Goal: Task Accomplishment & Management: Complete application form

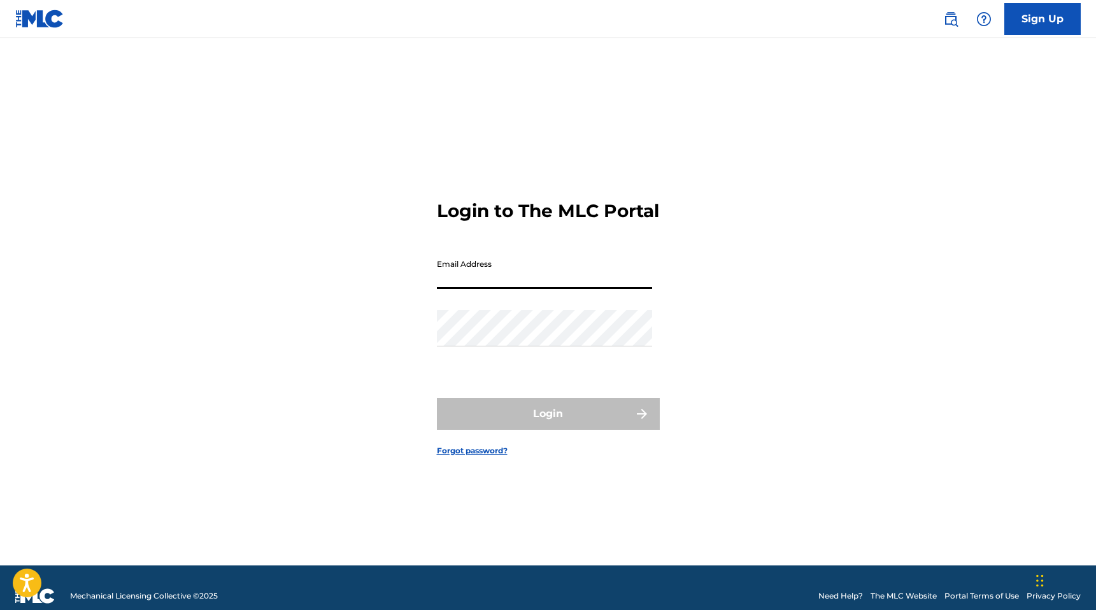
click at [523, 289] on input "Email Address" at bounding box center [544, 271] width 215 height 36
type input "[EMAIL_ADDRESS][DOMAIN_NAME]"
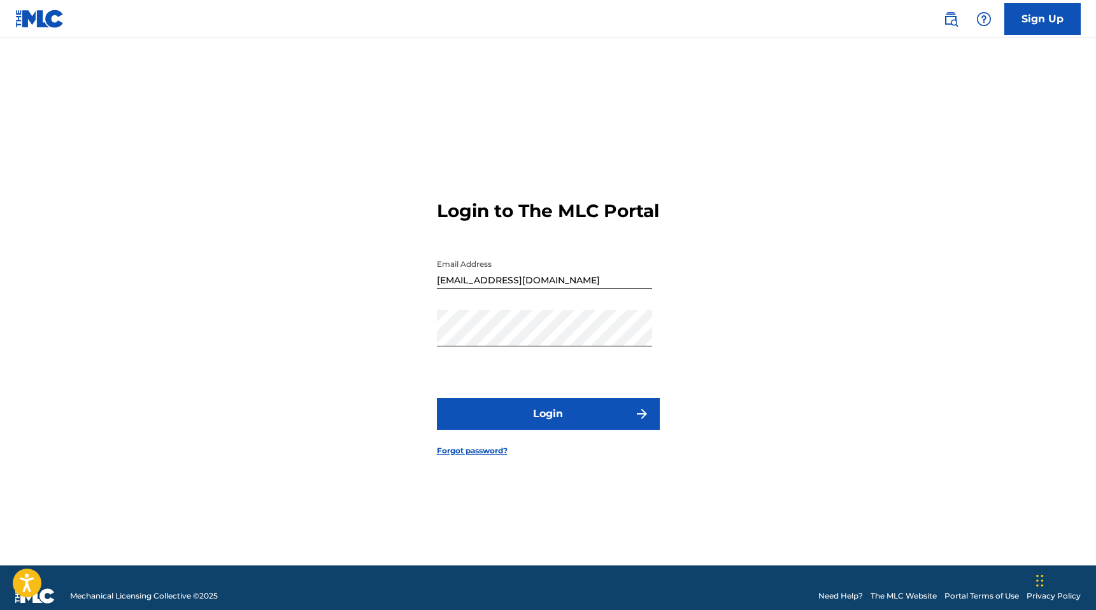
click at [548, 421] on button "Login" at bounding box center [548, 414] width 223 height 32
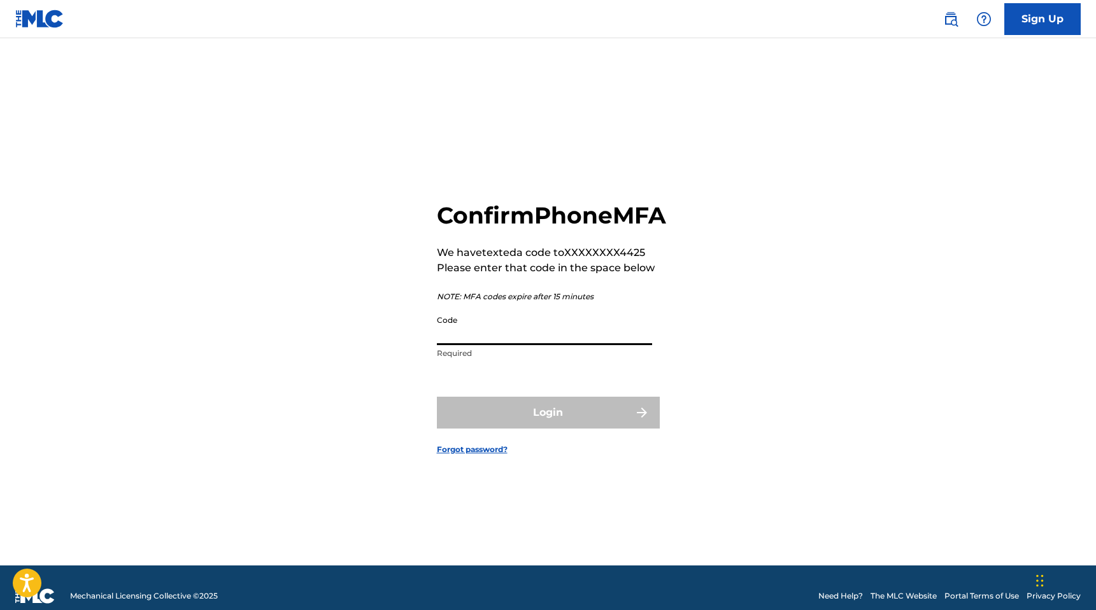
click at [483, 345] on input "Code" at bounding box center [544, 327] width 215 height 36
click at [546, 341] on input "Code" at bounding box center [544, 327] width 215 height 36
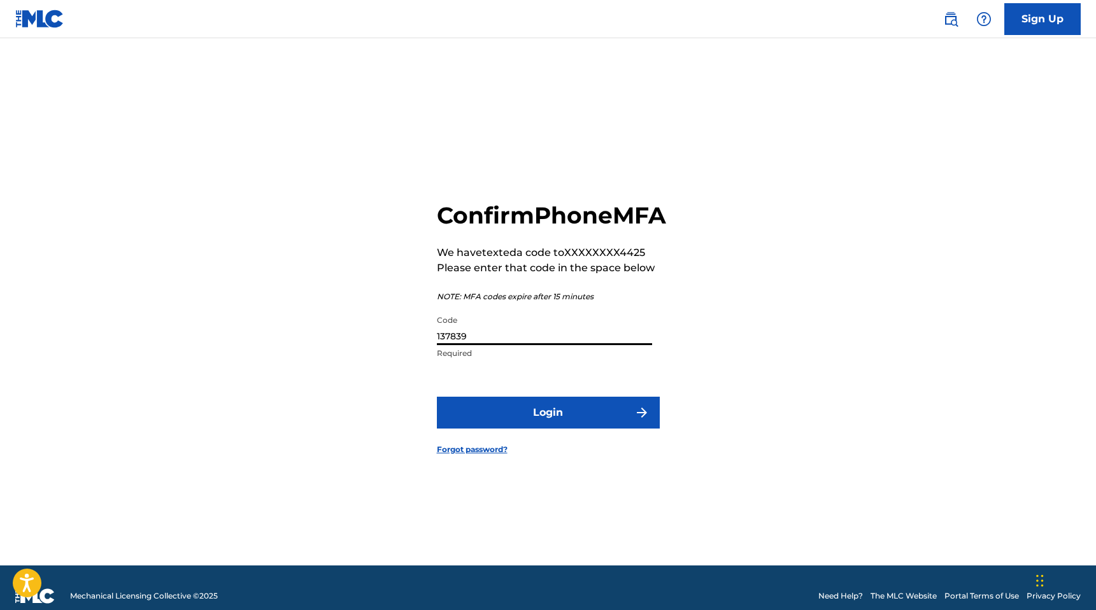
type input "137839"
click at [535, 428] on button "Login" at bounding box center [548, 413] width 223 height 32
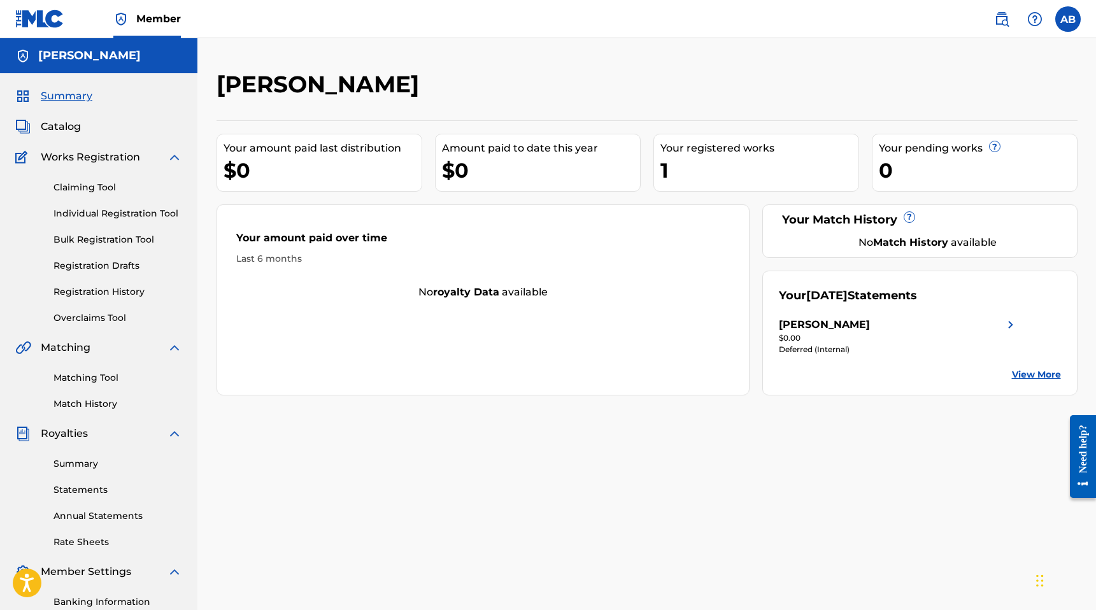
click at [83, 188] on link "Claiming Tool" at bounding box center [117, 187] width 129 height 13
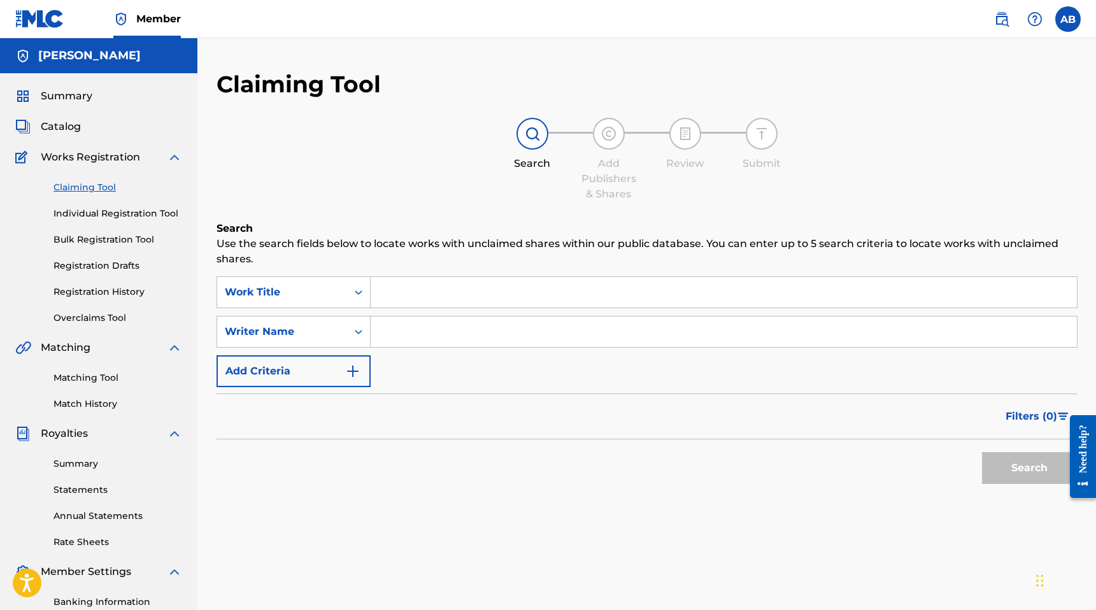
click at [421, 295] on input "Search Form" at bounding box center [724, 292] width 706 height 31
drag, startPoint x: 402, startPoint y: 293, endPoint x: 416, endPoint y: 290, distance: 13.7
click at [402, 293] on input "sexymotherfucker" at bounding box center [724, 292] width 706 height 31
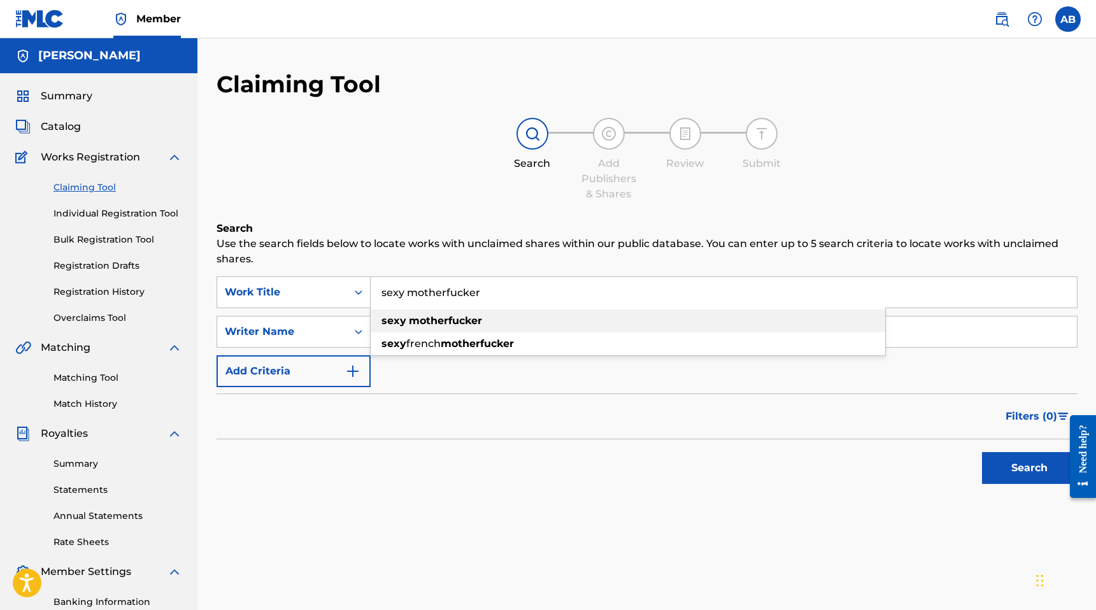
type input "sexy motherfucker"
click at [471, 319] on strong "motherfucker" at bounding box center [445, 321] width 73 height 12
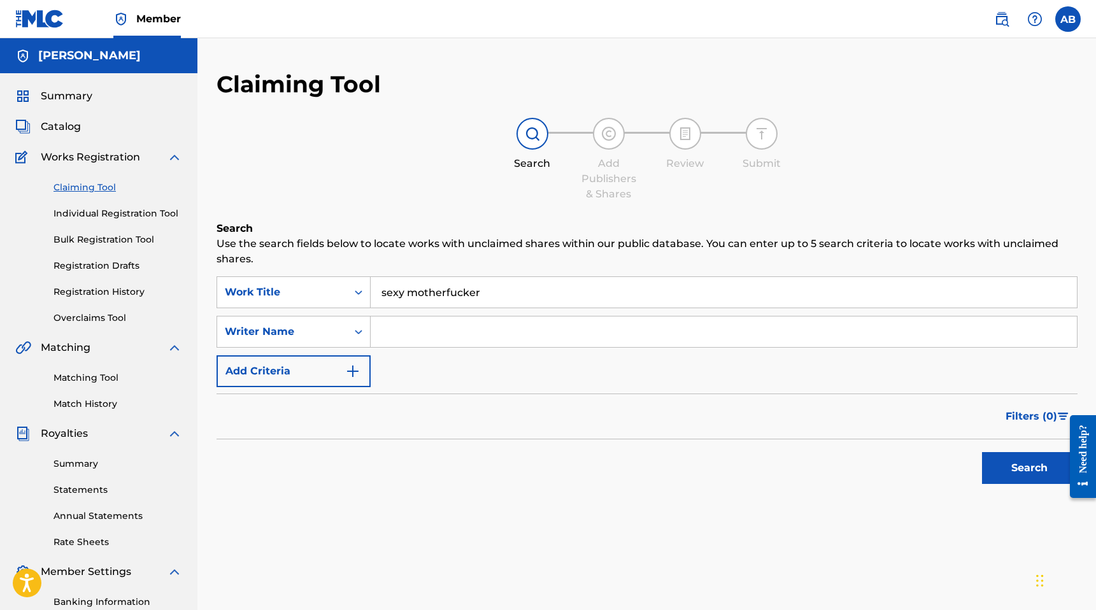
click at [460, 332] on input "Search Form" at bounding box center [724, 331] width 706 height 31
type input "am22"
drag, startPoint x: 1024, startPoint y: 469, endPoint x: 998, endPoint y: 460, distance: 27.0
click at [1024, 469] on button "Search" at bounding box center [1029, 468] width 95 height 32
click at [355, 366] on img "Search Form" at bounding box center [352, 371] width 15 height 15
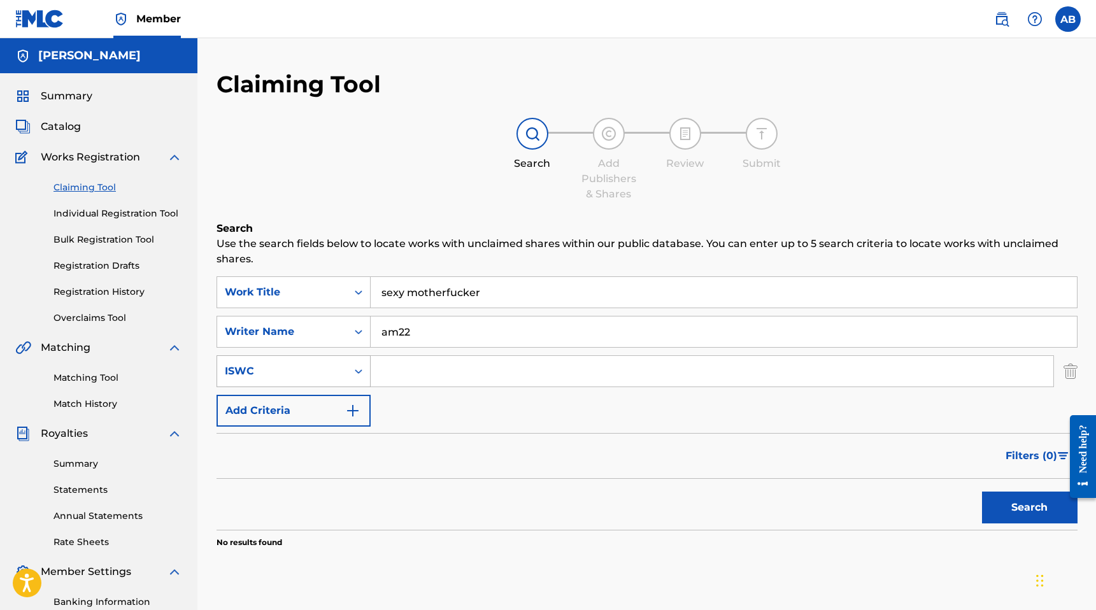
click at [354, 371] on icon "Search Form" at bounding box center [358, 371] width 13 height 13
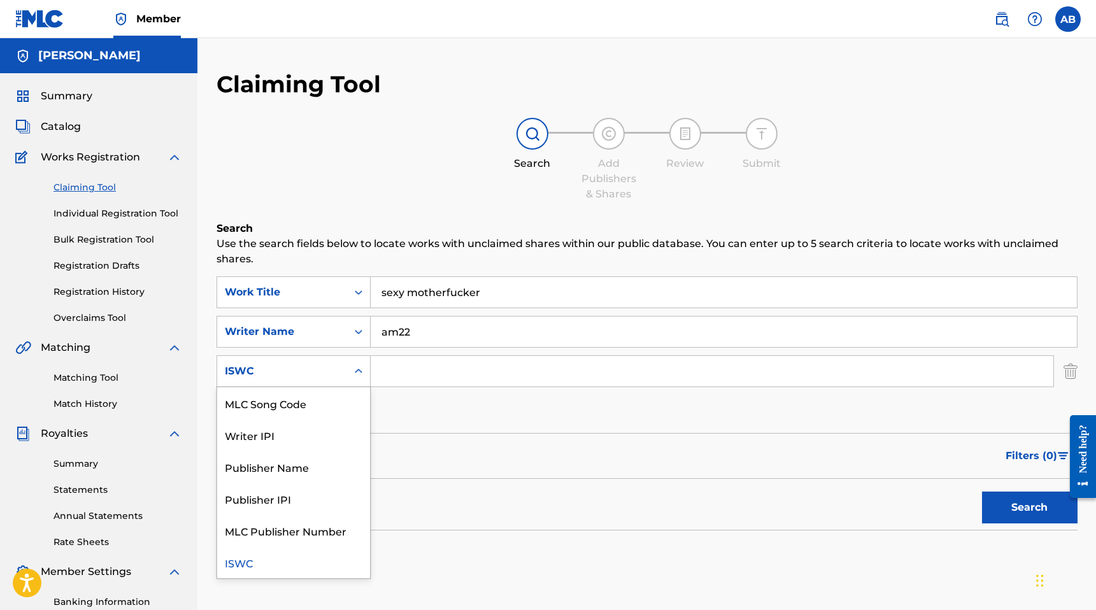
click at [435, 327] on input "am22" at bounding box center [724, 331] width 706 height 31
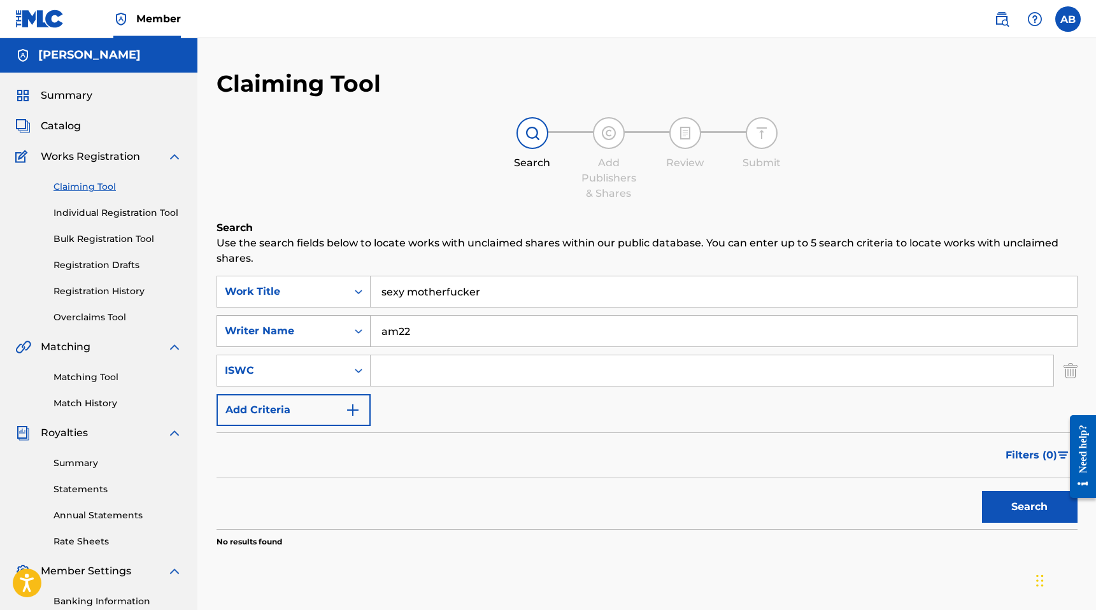
scroll to position [1, 0]
drag, startPoint x: 450, startPoint y: 333, endPoint x: 798, endPoint y: 153, distance: 392.1
click at [414, 304] on div "SearchWithCriteriaf5c60f14-23ab-4673-b008-e2a963b78563 Work Title sexy motherfu…" at bounding box center [646, 350] width 861 height 150
click at [1012, 514] on button "Search" at bounding box center [1029, 507] width 95 height 32
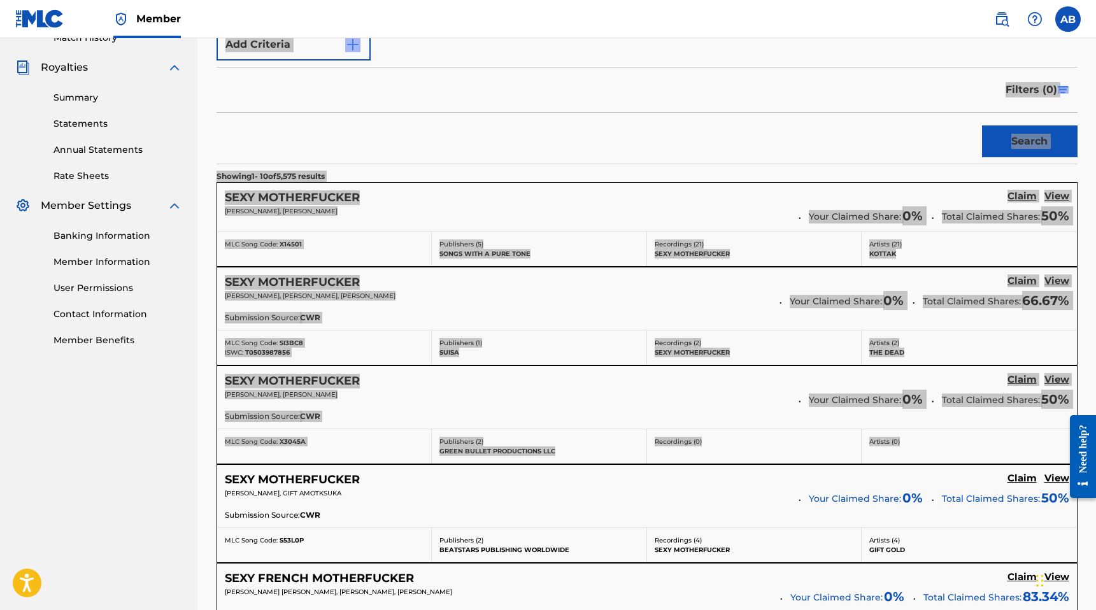
scroll to position [371, 0]
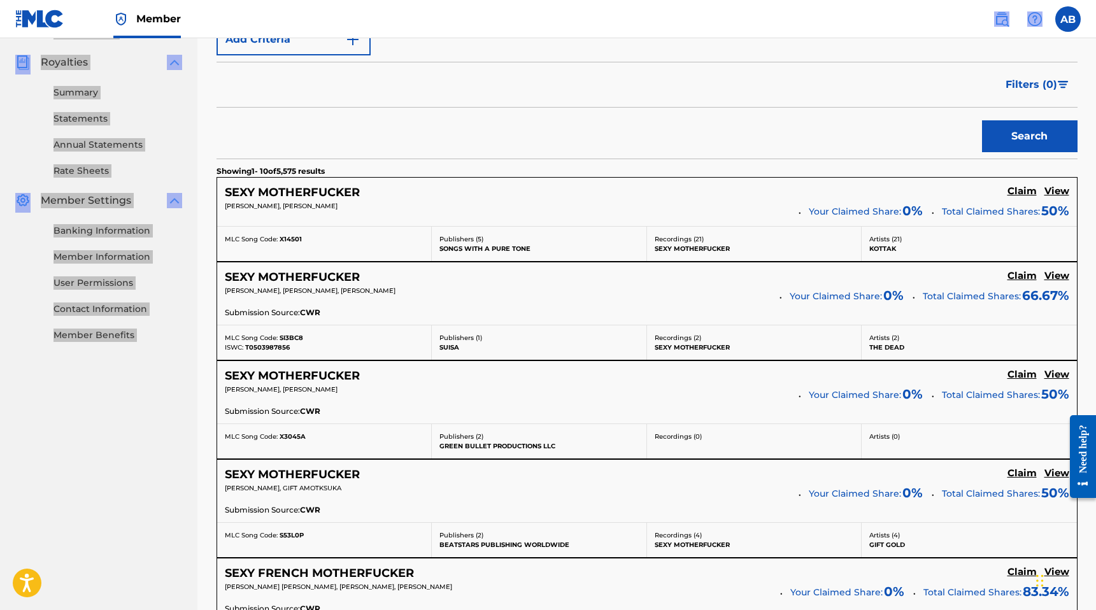
drag, startPoint x: 968, startPoint y: 192, endPoint x: 348, endPoint y: 11, distance: 645.7
click at [348, 11] on div "Member AB AB Alexandre Baumeige a1exo@a1exo.com Notification Preferences Profil…" at bounding box center [548, 484] width 1096 height 1711
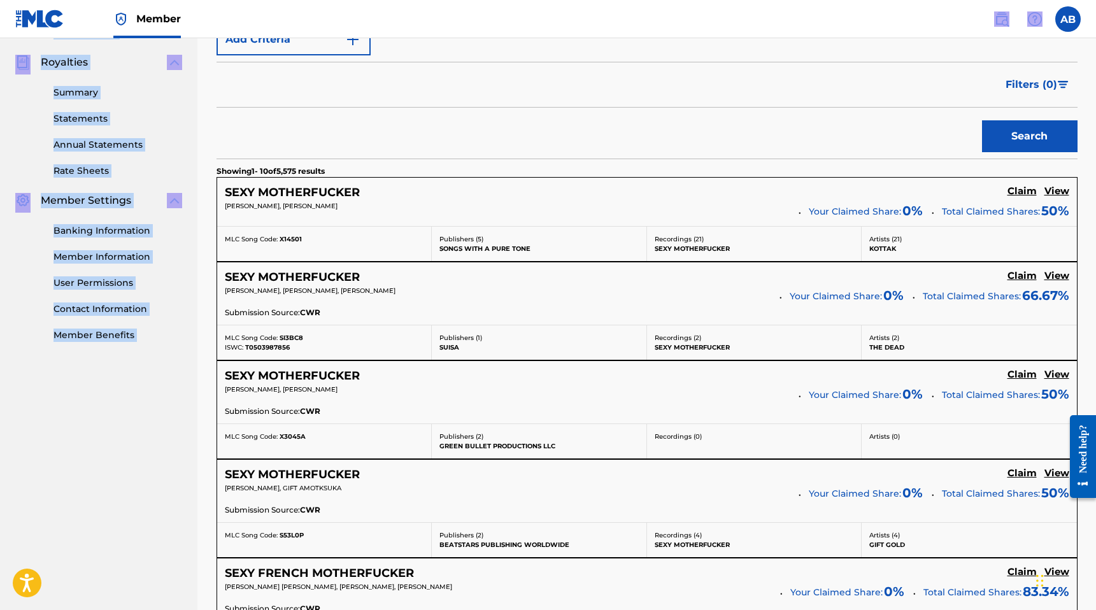
scroll to position [403, 0]
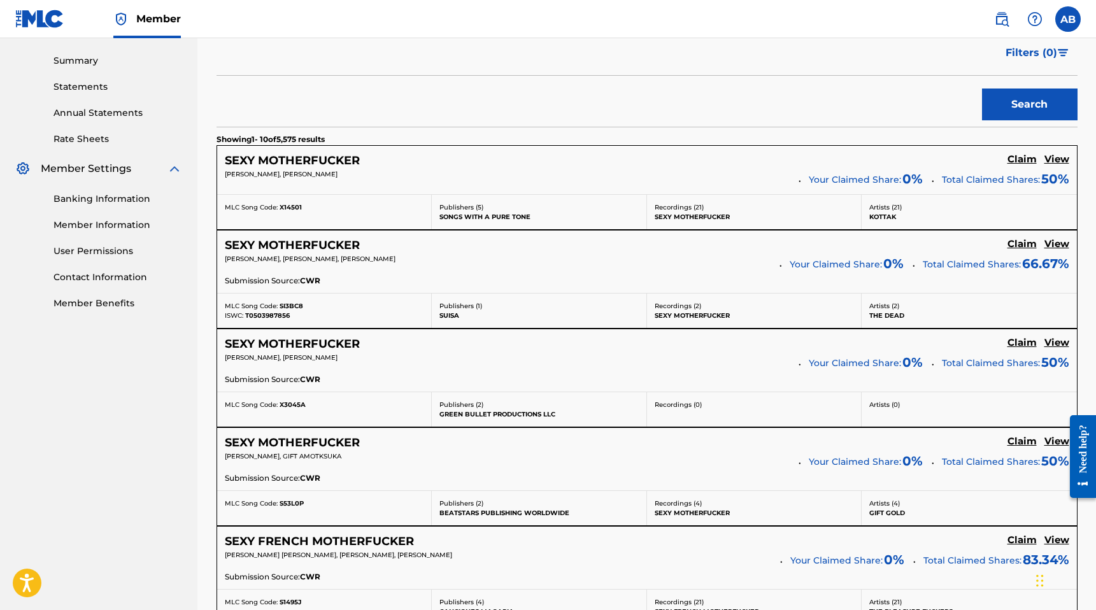
click at [504, 134] on section "Showing 1 - 10 of 5,575 results" at bounding box center [646, 136] width 861 height 18
click at [511, 131] on section "Showing 1 - 10 of 5,575 results" at bounding box center [646, 136] width 861 height 18
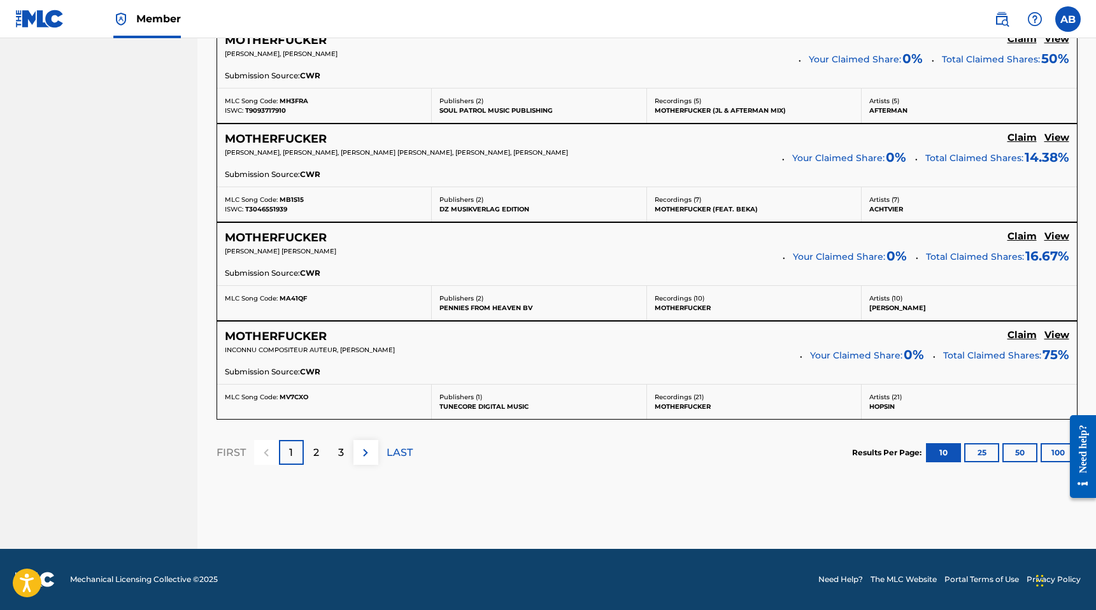
scroll to position [0, 0]
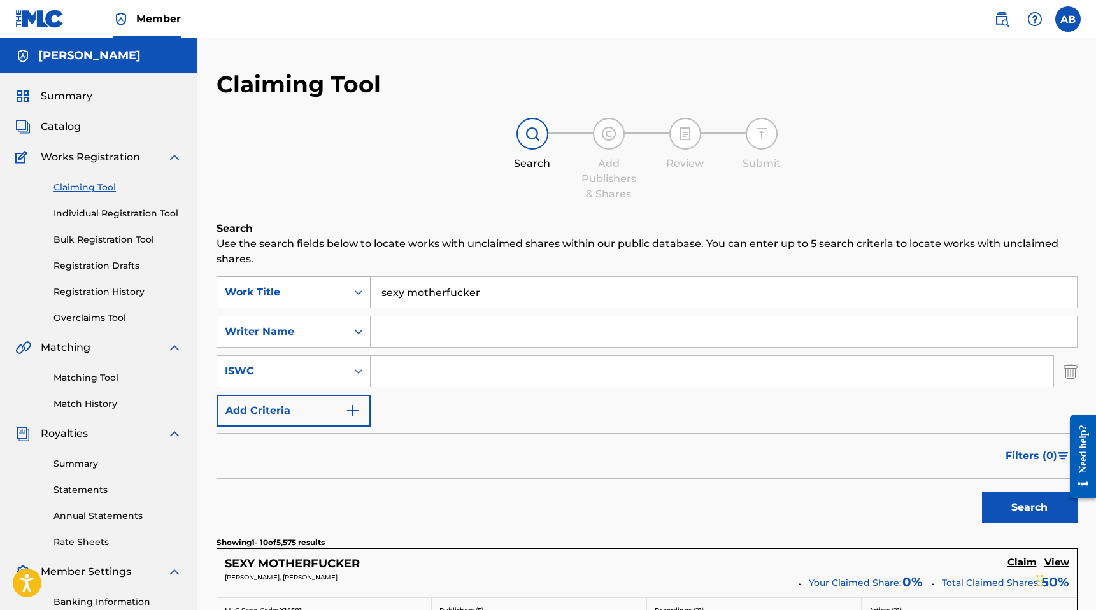
drag, startPoint x: 414, startPoint y: 293, endPoint x: 296, endPoint y: 299, distance: 117.9
click at [295, 299] on div "SearchWithCriteriaf5c60f14-23ab-4673-b008-e2a963b78563 Work Title sexy motherfu…" at bounding box center [646, 292] width 861 height 32
type input "sexy motherfucke"
drag, startPoint x: 484, startPoint y: 294, endPoint x: 372, endPoint y: 297, distance: 111.5
click at [372, 297] on input "sexy motherfucke" at bounding box center [724, 292] width 706 height 31
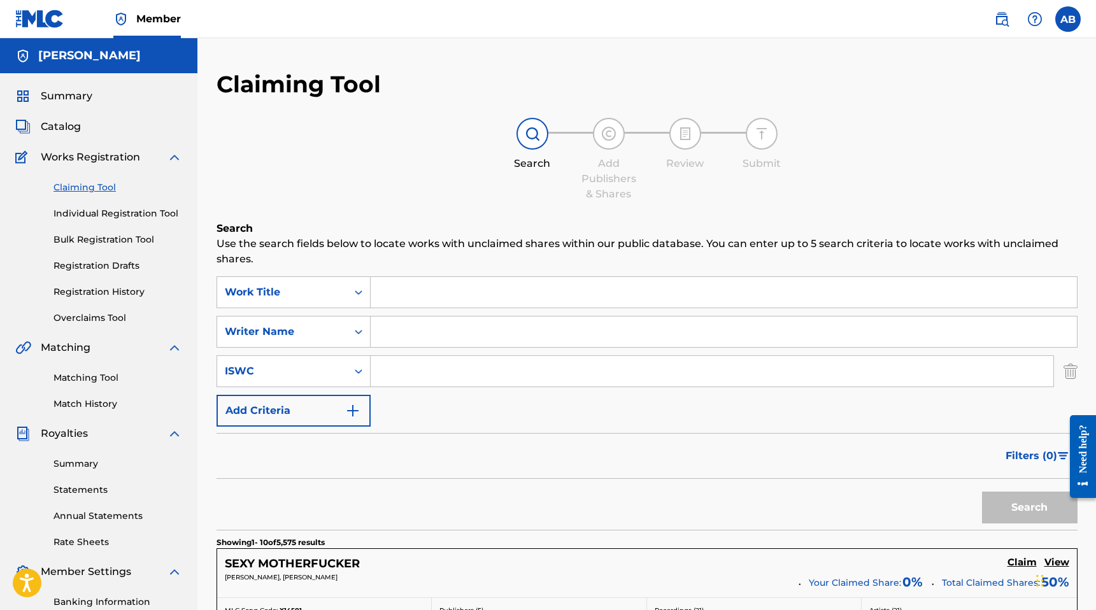
click at [21, 389] on div "Matching Tool Match History" at bounding box center [98, 382] width 167 height 55
click at [421, 332] on input "Search Form" at bounding box center [724, 331] width 706 height 31
type input "am22"
drag, startPoint x: 623, startPoint y: 445, endPoint x: 611, endPoint y: 446, distance: 12.8
click at [626, 444] on div "Filters ( 0 )" at bounding box center [646, 456] width 861 height 46
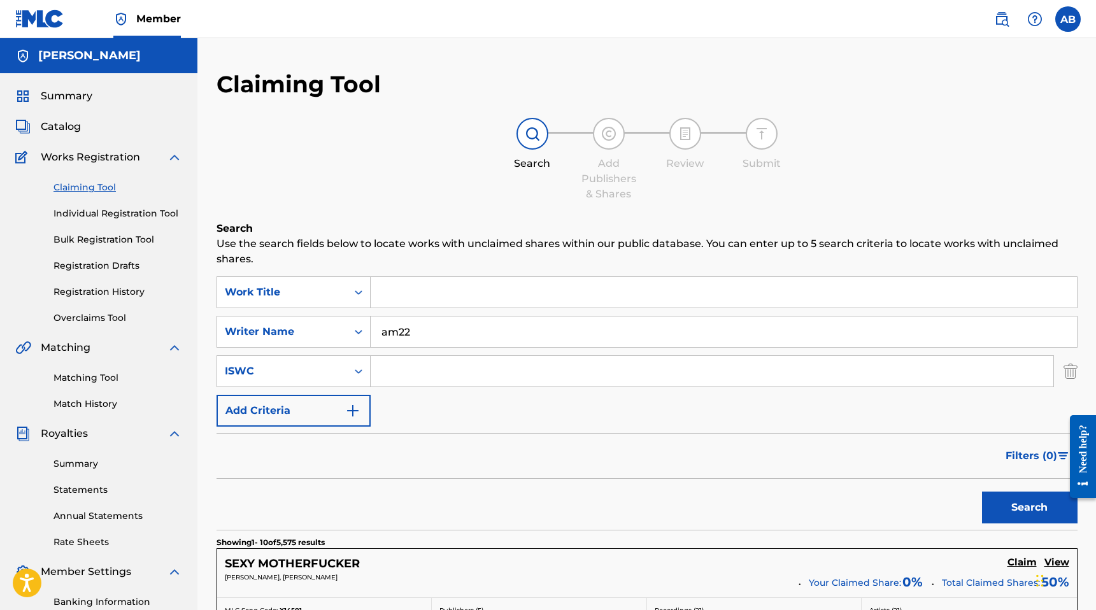
click at [1014, 514] on button "Search" at bounding box center [1029, 507] width 95 height 32
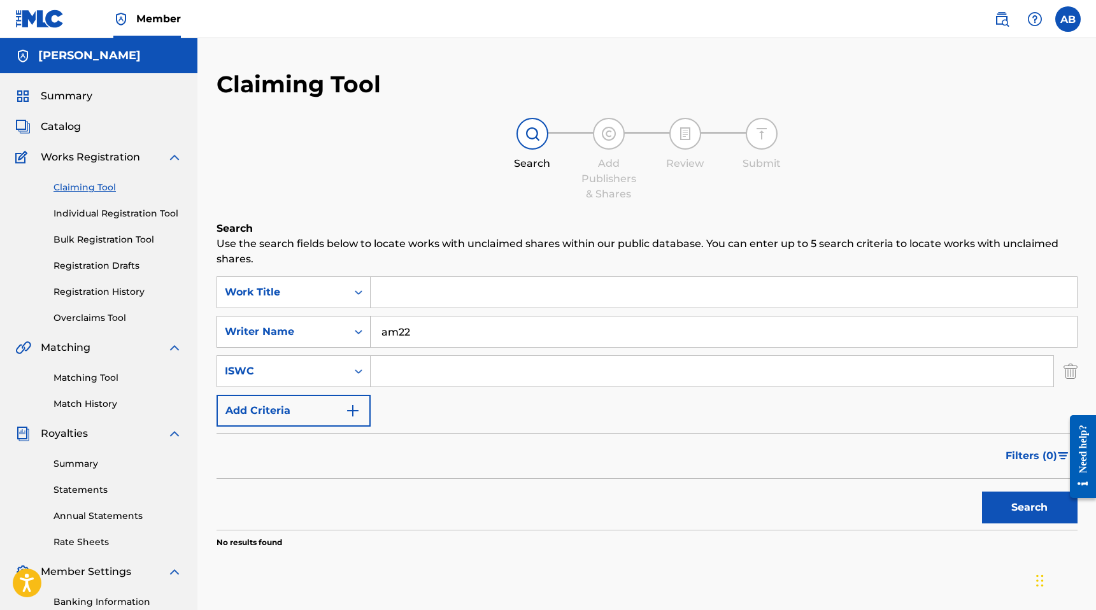
click at [355, 331] on icon "Search Form" at bounding box center [359, 332] width 8 height 4
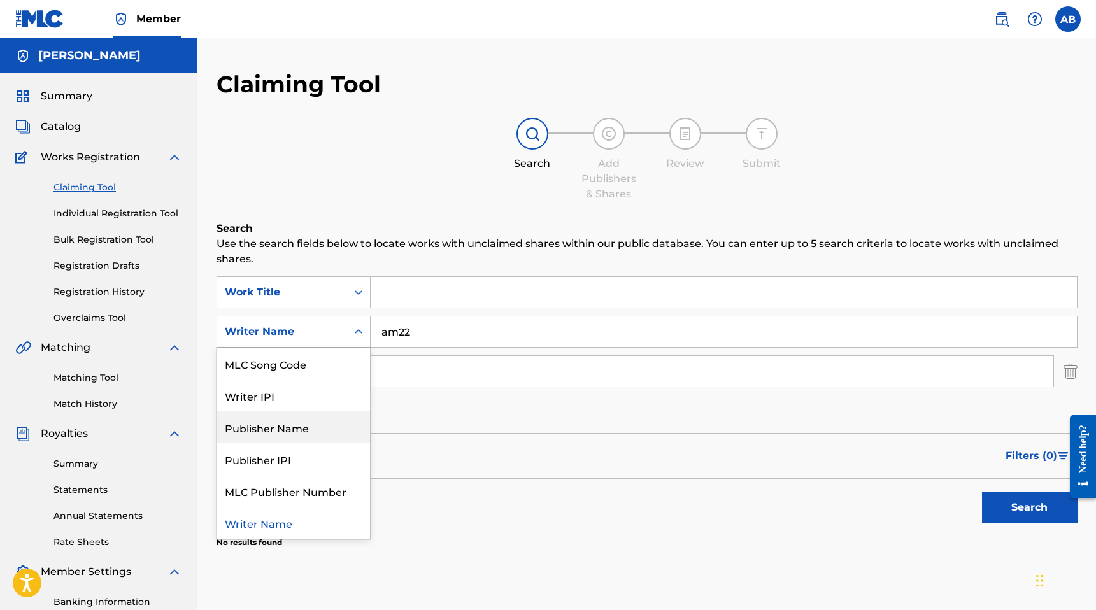
click at [340, 418] on div "Publisher Name" at bounding box center [293, 427] width 153 height 32
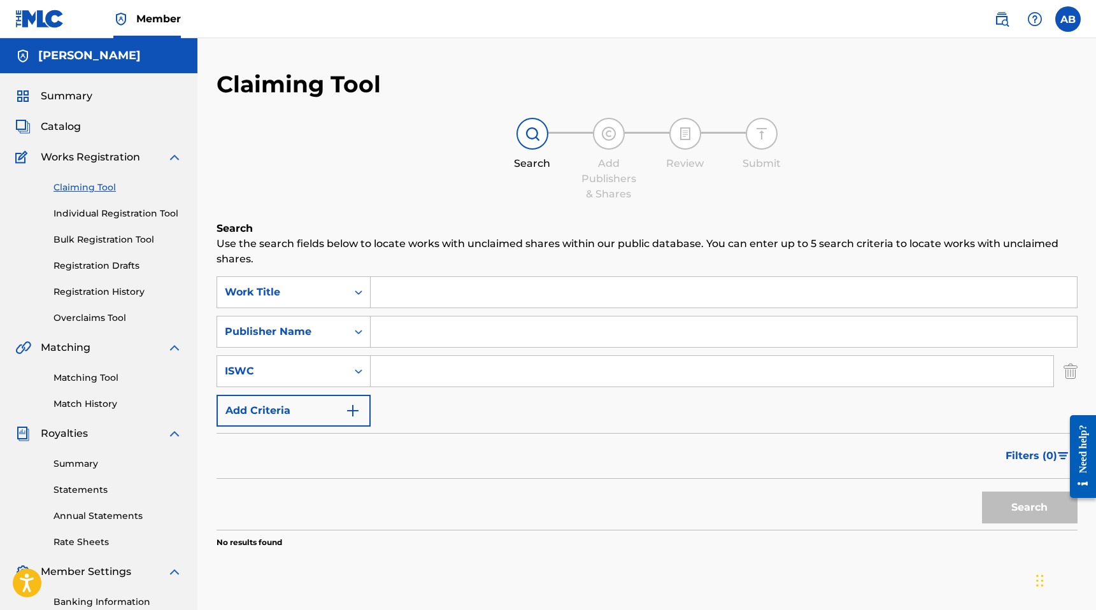
click at [523, 339] on input "Search Form" at bounding box center [724, 331] width 706 height 31
click at [1012, 504] on button "Search" at bounding box center [1029, 507] width 95 height 32
drag, startPoint x: 448, startPoint y: 333, endPoint x: 369, endPoint y: 331, distance: 79.6
click at [369, 331] on div "SearchWithCriteria1c402fa0-f68c-4a2f-bfdb-6b3838d8c93b Publisher Name am22" at bounding box center [646, 332] width 861 height 32
click at [1016, 504] on button "Search" at bounding box center [1029, 507] width 95 height 32
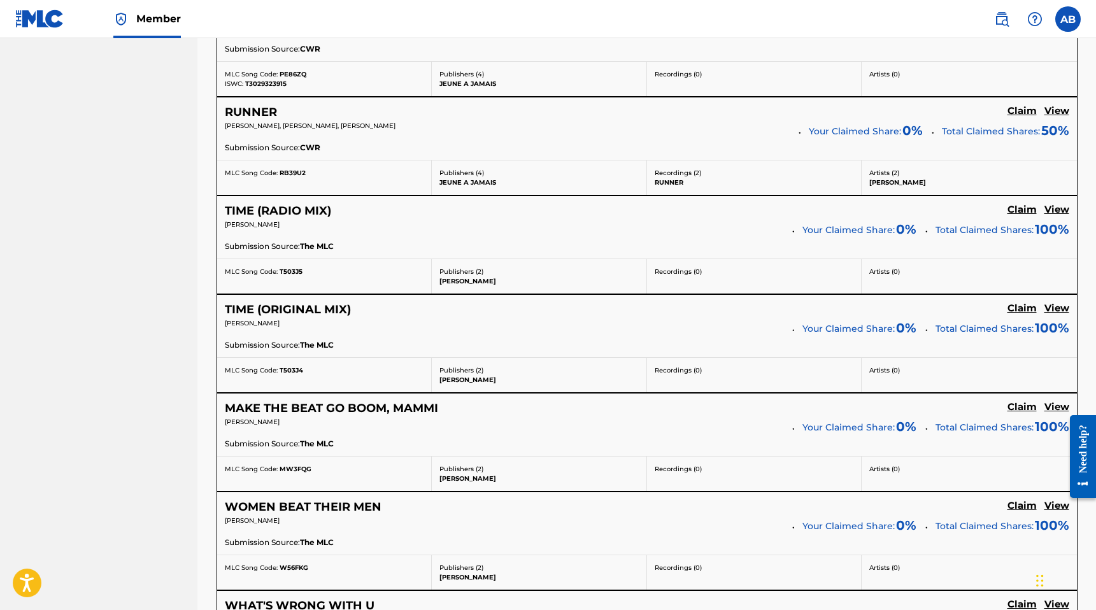
scroll to position [848, 0]
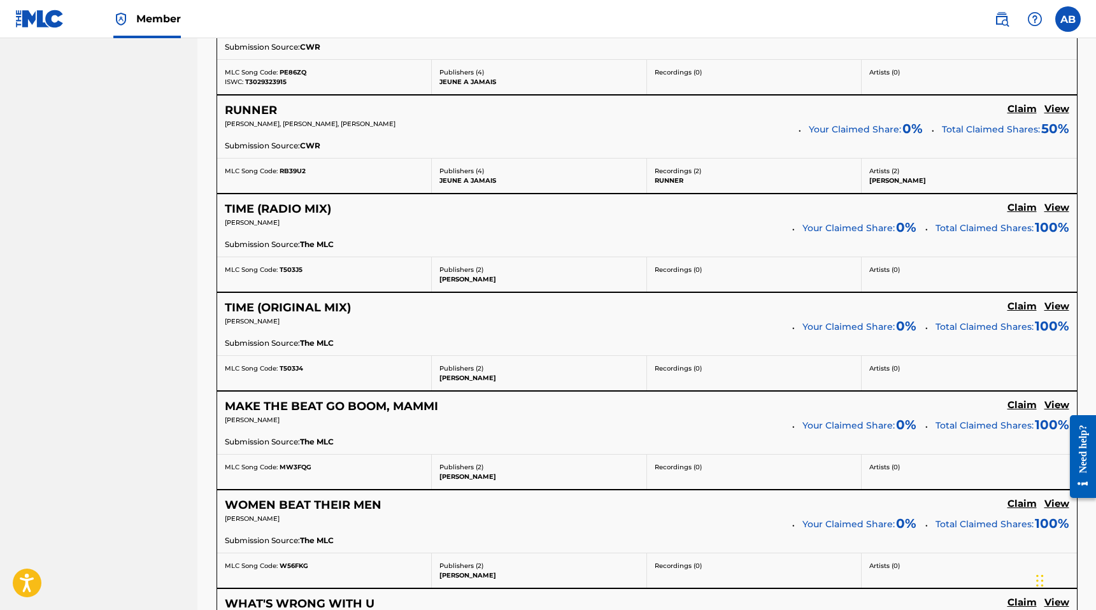
click at [537, 278] on p "ALEXANDRE MARC Baumeige" at bounding box center [538, 279] width 199 height 10
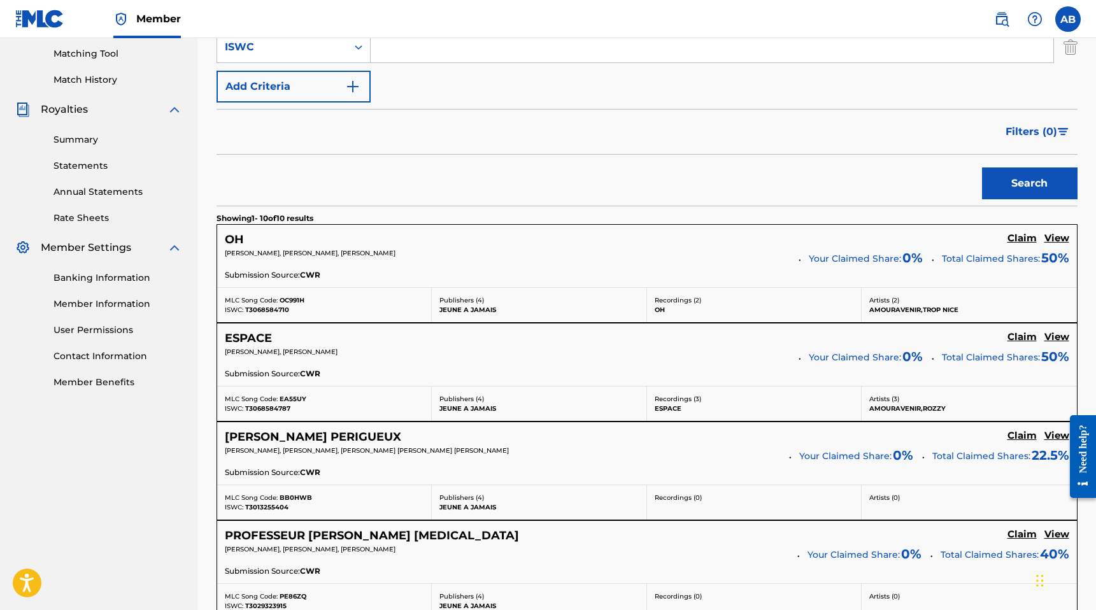
scroll to position [0, 0]
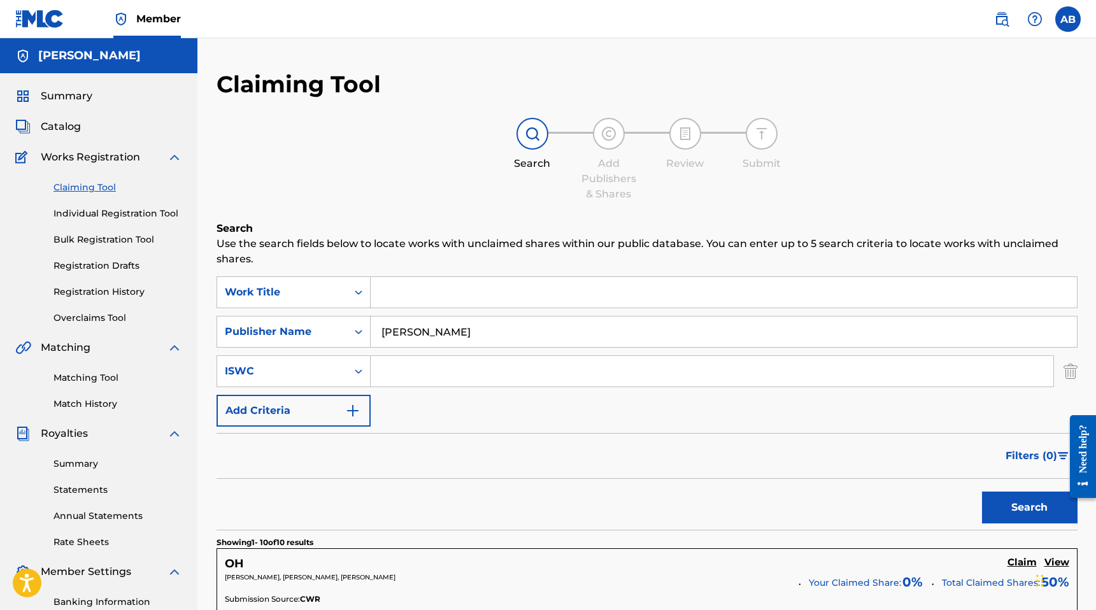
click at [520, 331] on input "[PERSON_NAME]" at bounding box center [724, 331] width 706 height 31
click at [553, 330] on input "[PERSON_NAME]" at bounding box center [724, 331] width 706 height 31
type input "[PERSON_NAME]"
drag, startPoint x: 1038, startPoint y: 512, endPoint x: 1021, endPoint y: 502, distance: 19.7
click at [1037, 512] on button "Search" at bounding box center [1029, 507] width 95 height 32
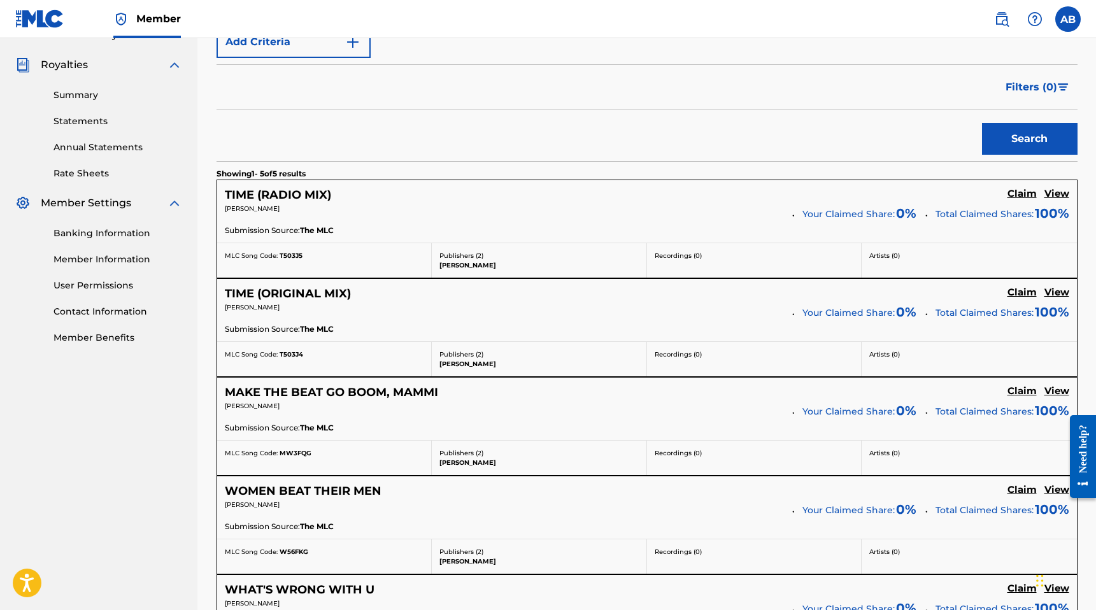
scroll to position [376, 0]
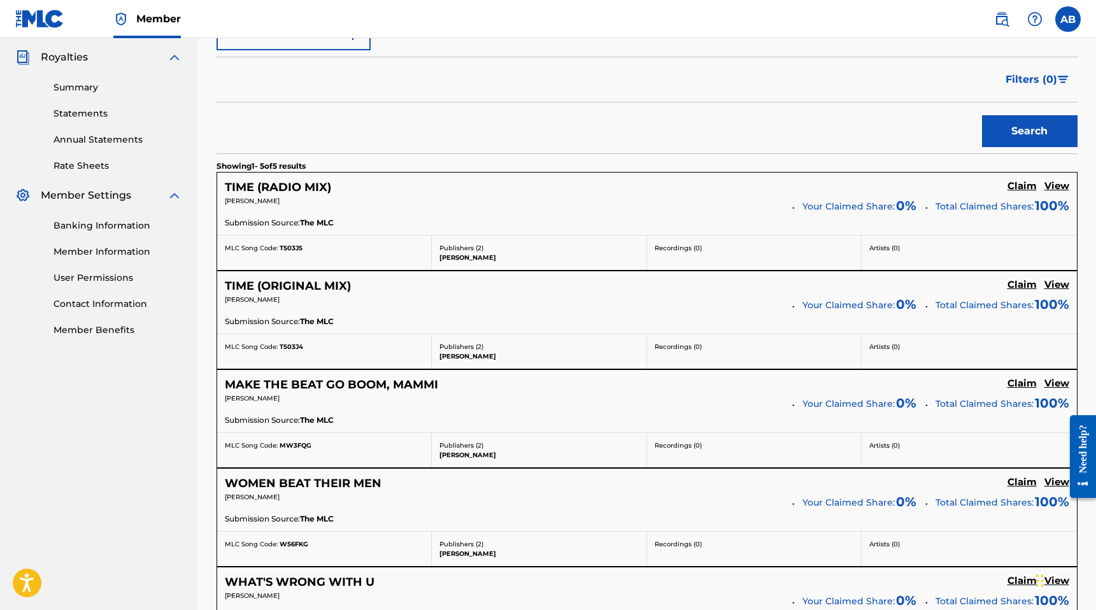
click at [1047, 204] on span "100 %" at bounding box center [1052, 205] width 34 height 19
click at [1024, 187] on h5 "Claim" at bounding box center [1021, 186] width 29 height 12
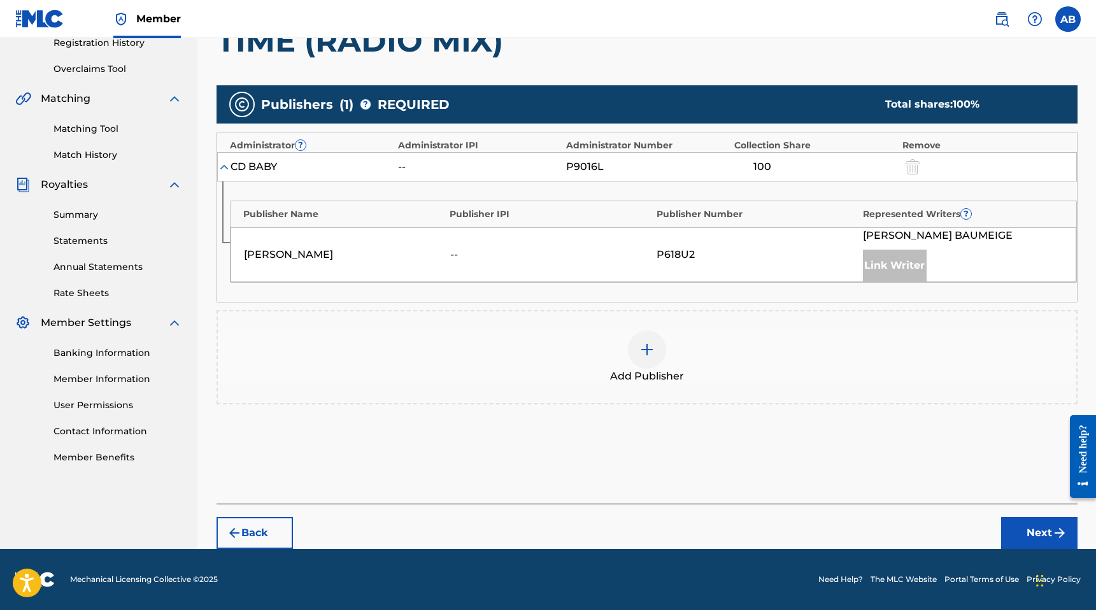
scroll to position [249, 0]
click at [618, 82] on div "Publishers ( 1 ) ? REQUIRED Total shares: 100 % Administrator ? Administrator I…" at bounding box center [646, 263] width 861 height 369
click at [889, 264] on div "Link Writer" at bounding box center [895, 266] width 64 height 32
click at [645, 348] on img at bounding box center [646, 349] width 15 height 15
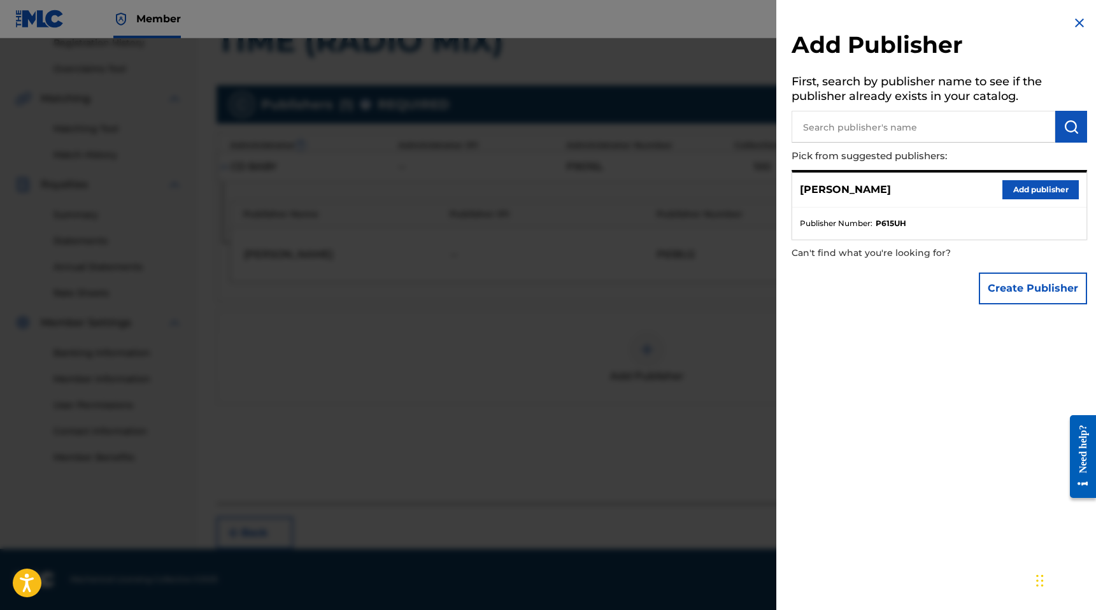
click at [856, 125] on input "text" at bounding box center [923, 127] width 264 height 32
click at [1028, 189] on button "Add publisher" at bounding box center [1040, 189] width 76 height 19
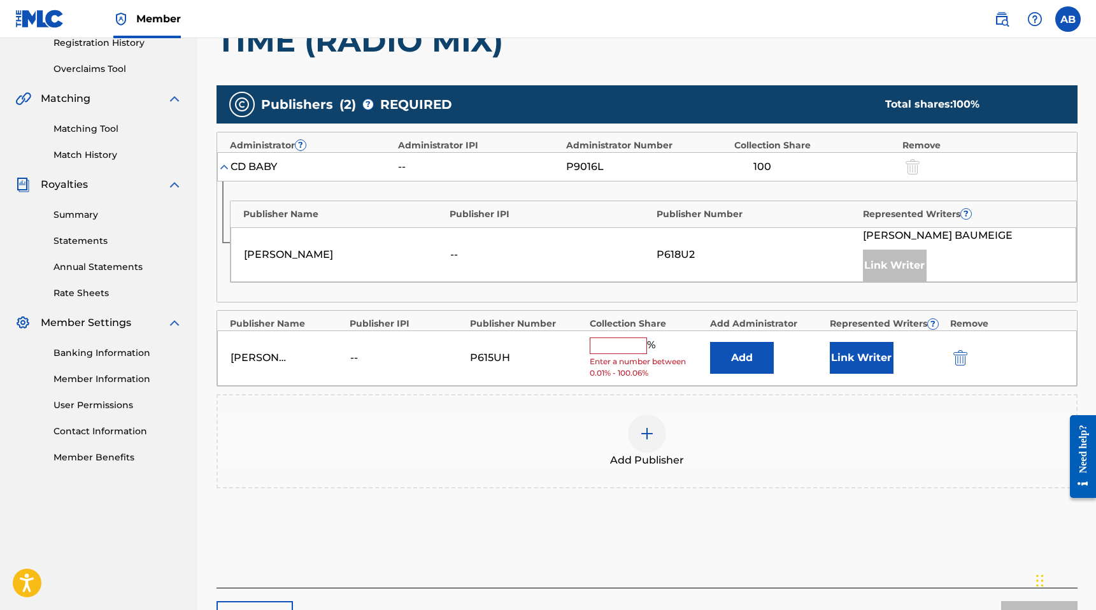
click at [627, 347] on input "text" at bounding box center [618, 345] width 57 height 17
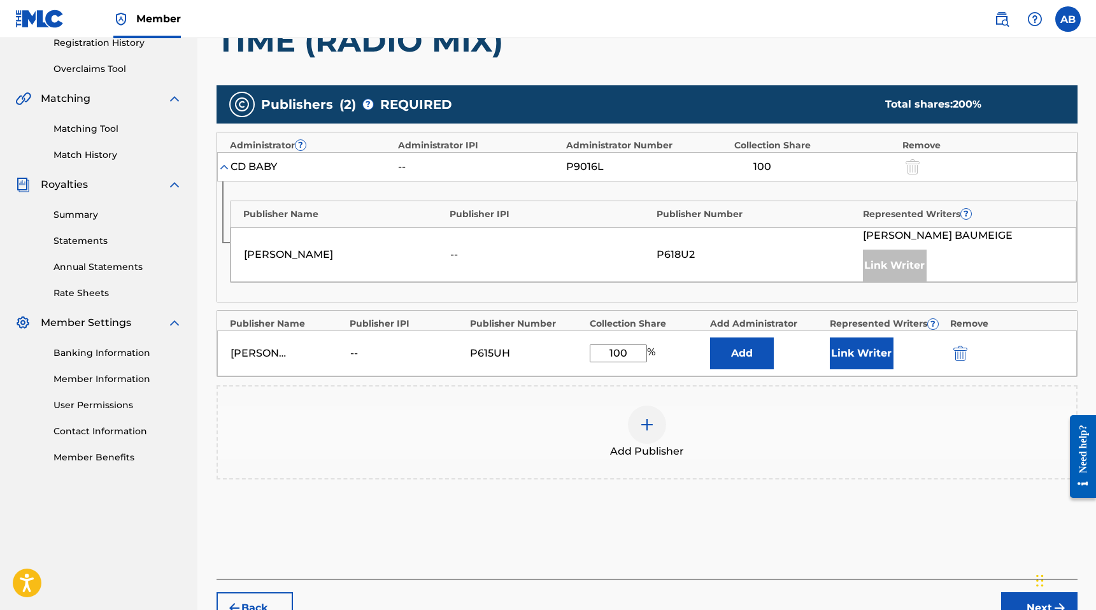
type input "100"
click at [816, 430] on div "Add Publisher" at bounding box center [647, 432] width 858 height 53
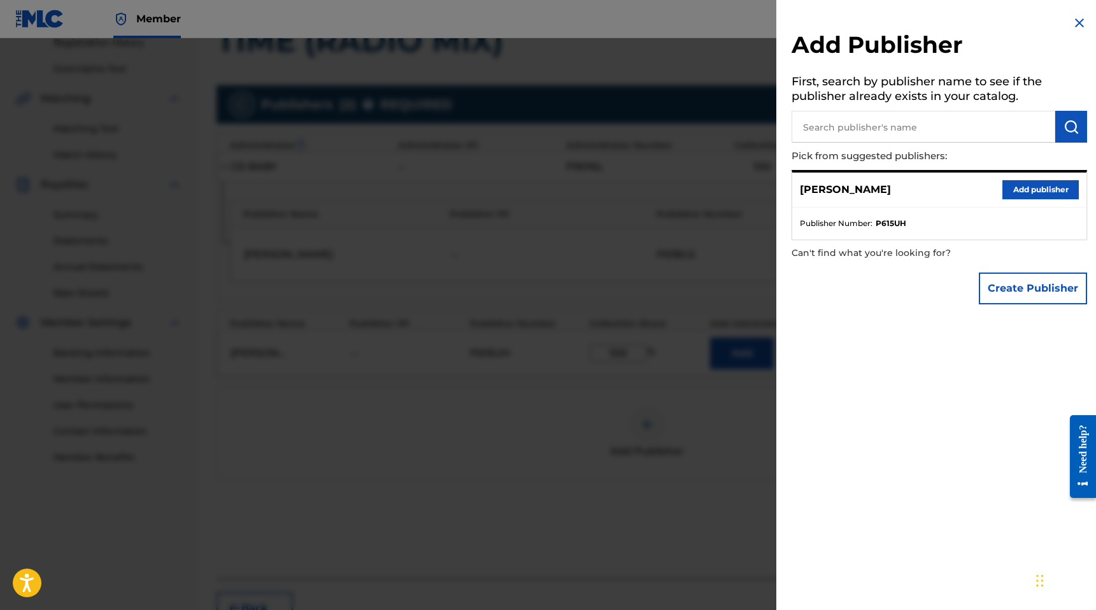
click at [1073, 23] on img at bounding box center [1078, 22] width 15 height 15
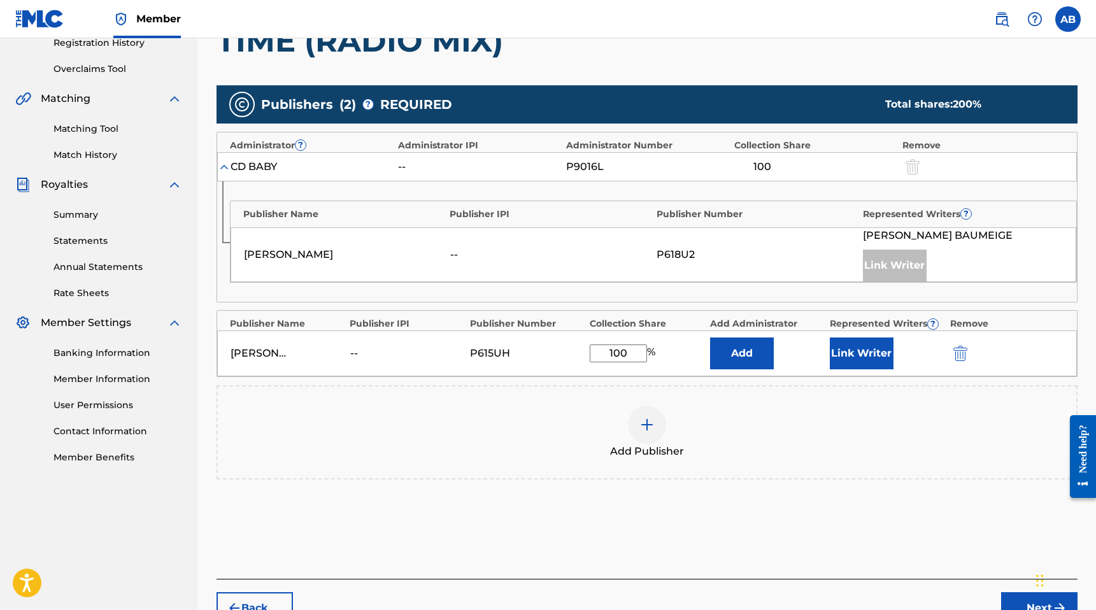
click at [990, 537] on div "Add Publishers & Shares Enter your publisher(s)/administrator(s). TIME (RADIO M…" at bounding box center [646, 275] width 861 height 607
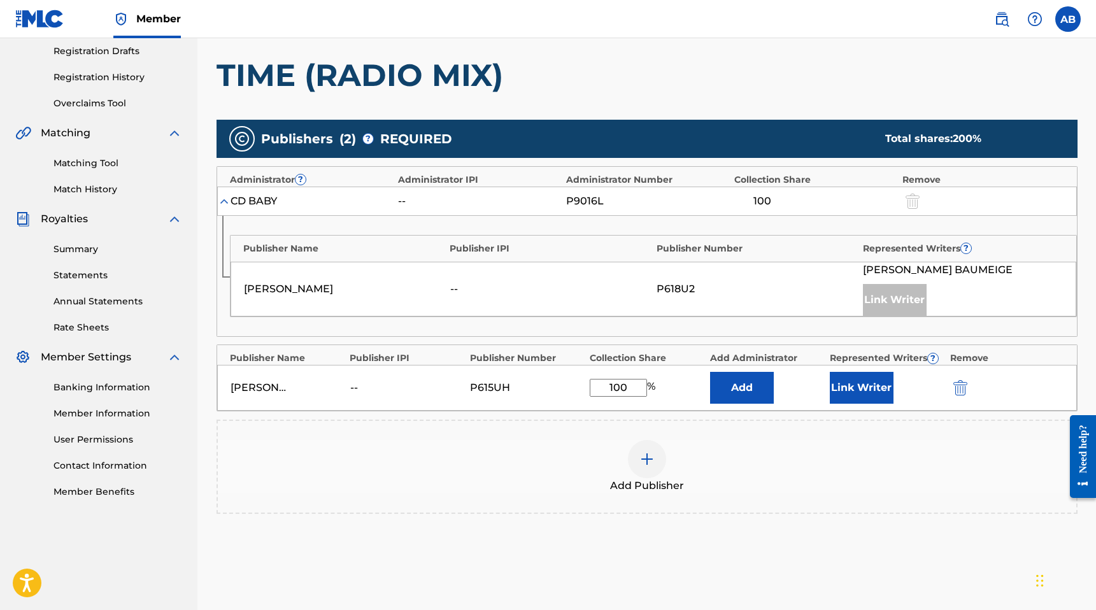
scroll to position [323, 0]
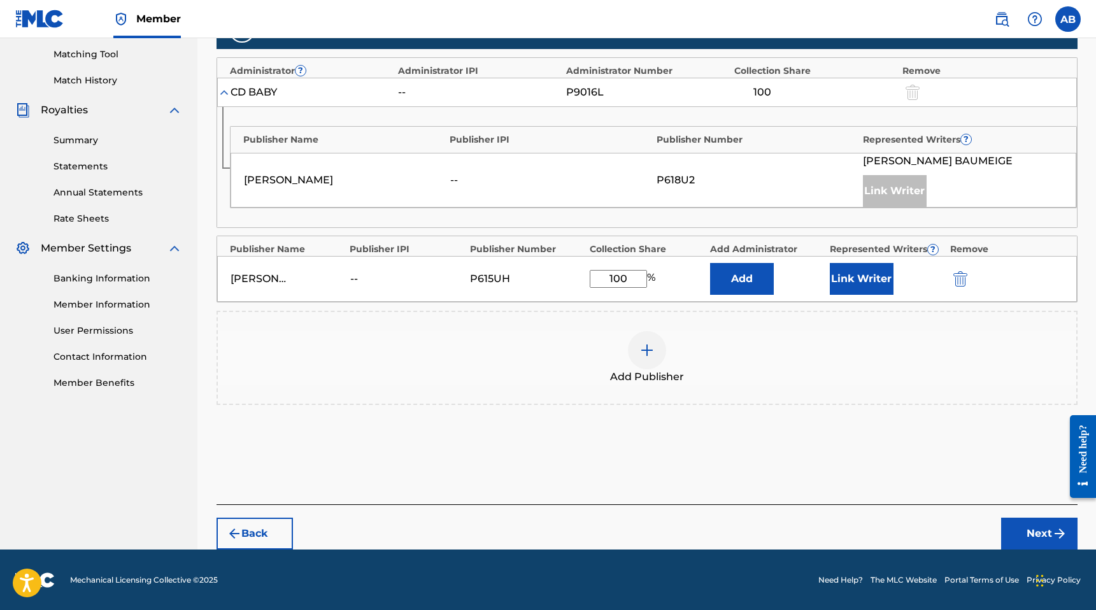
click at [1032, 530] on button "Next" at bounding box center [1039, 534] width 76 height 32
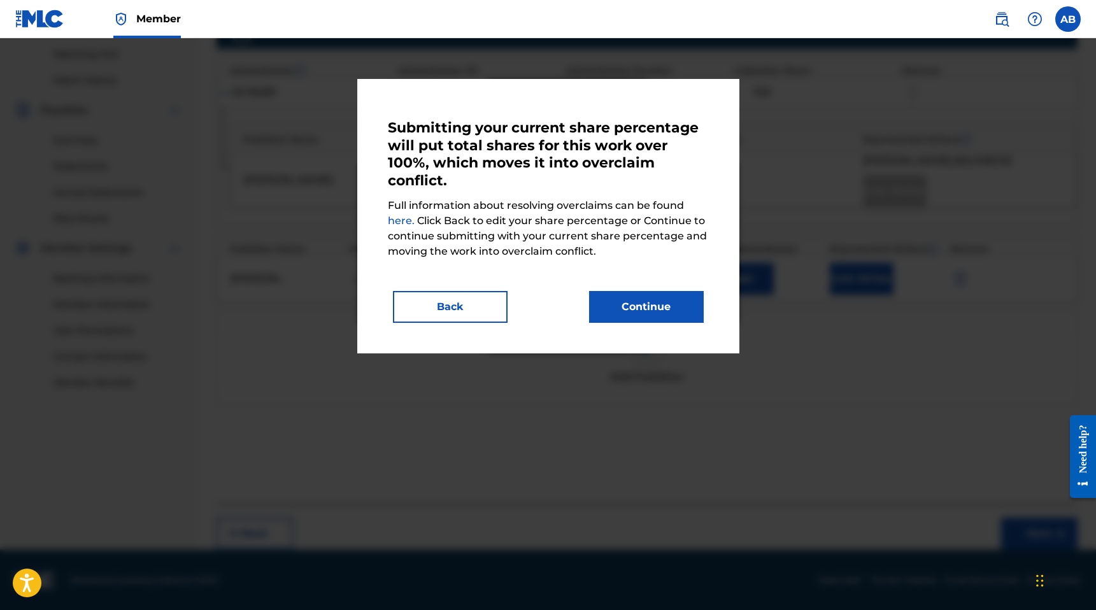
click at [470, 307] on button "Back" at bounding box center [450, 307] width 115 height 32
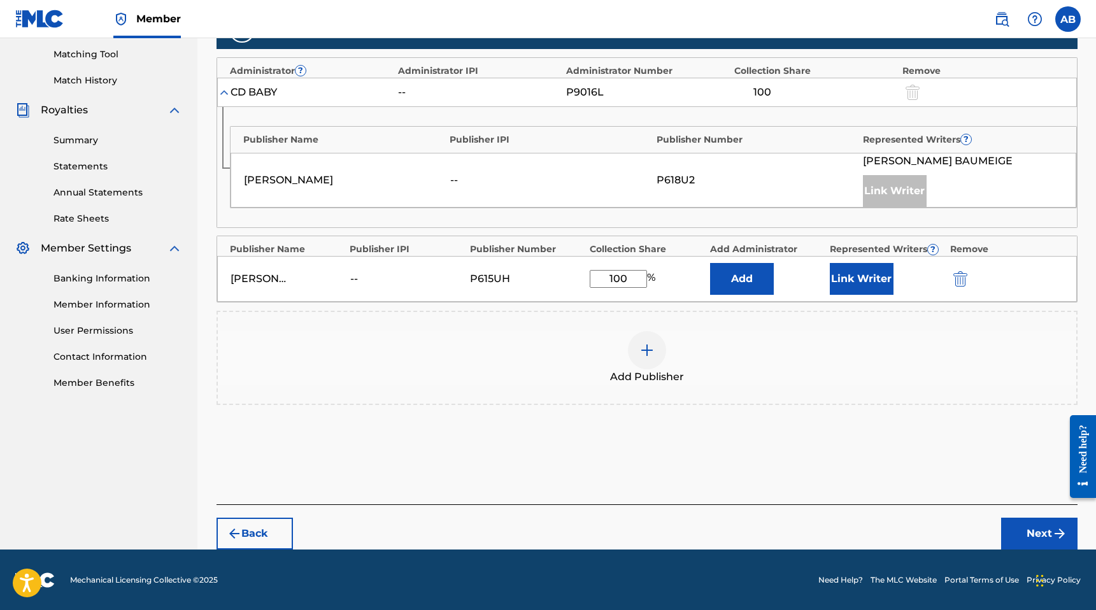
click at [534, 330] on div "Add Publisher" at bounding box center [646, 358] width 861 height 94
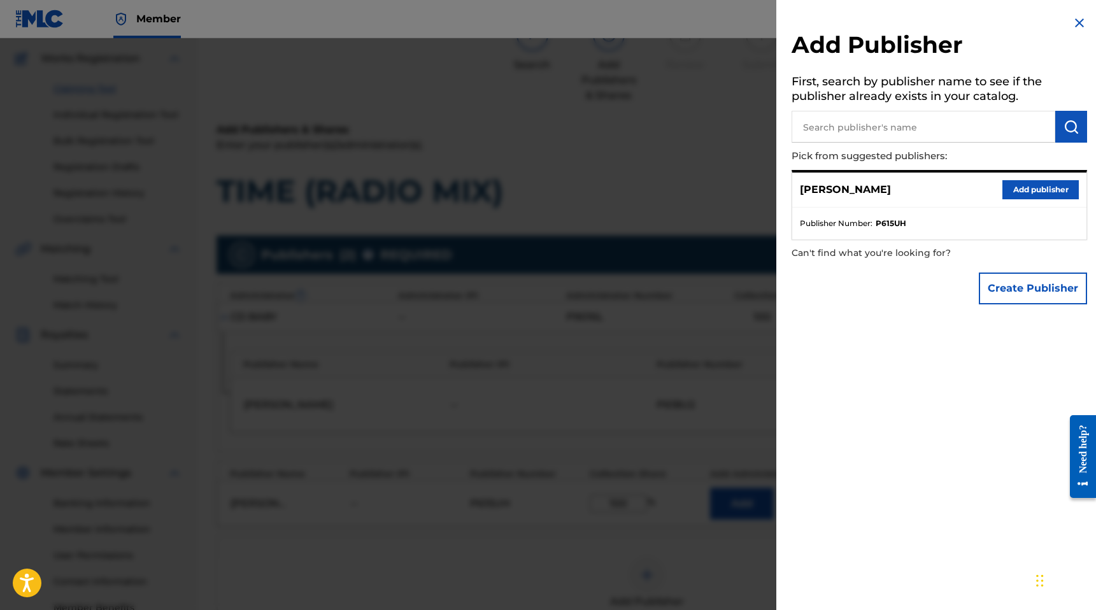
scroll to position [79, 0]
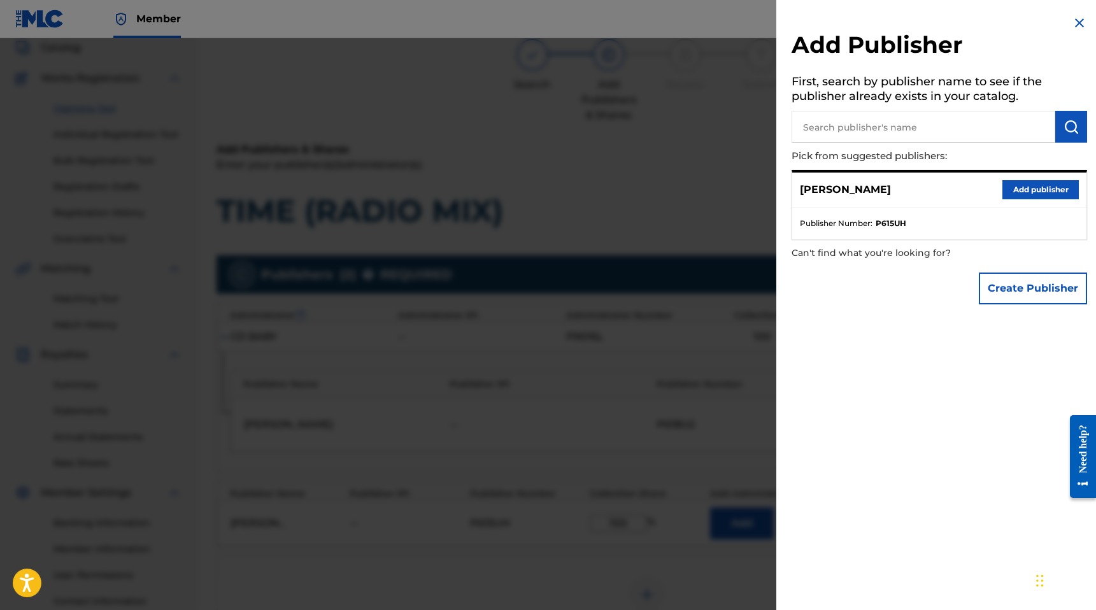
drag, startPoint x: 1070, startPoint y: 20, endPoint x: 1019, endPoint y: 29, distance: 52.2
click at [1071, 20] on img at bounding box center [1078, 22] width 15 height 15
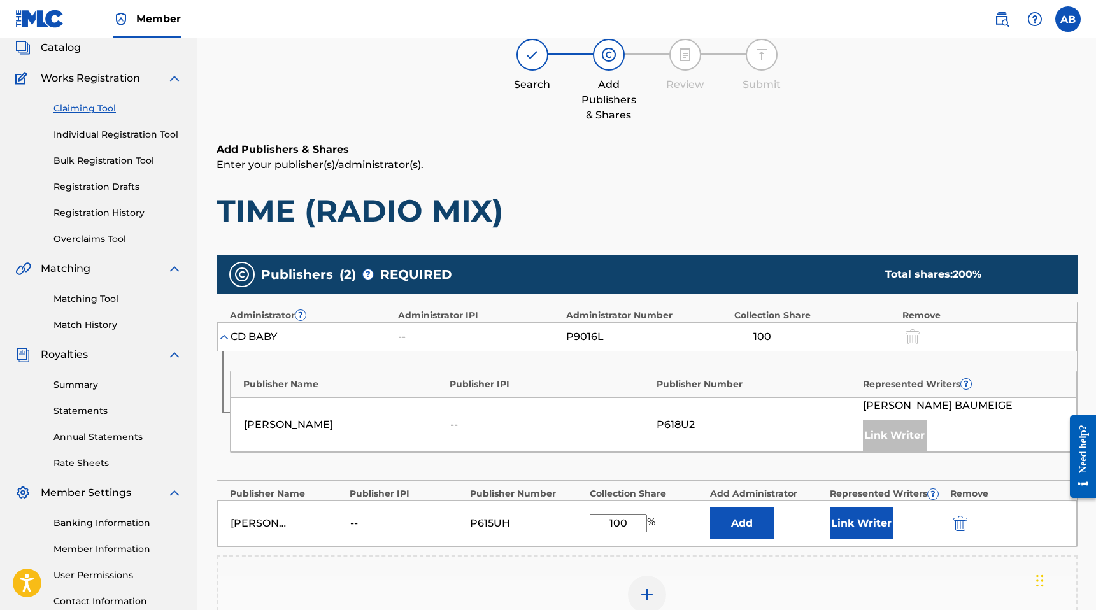
click at [621, 163] on p "Enter your publisher(s)/administrator(s)." at bounding box center [646, 164] width 861 height 15
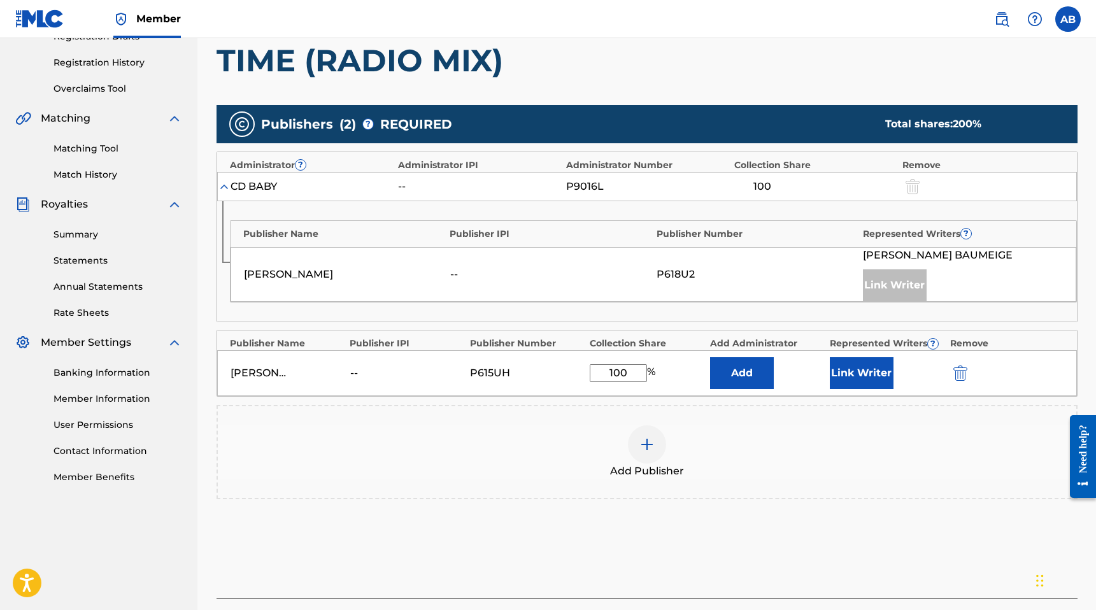
scroll to position [229, 0]
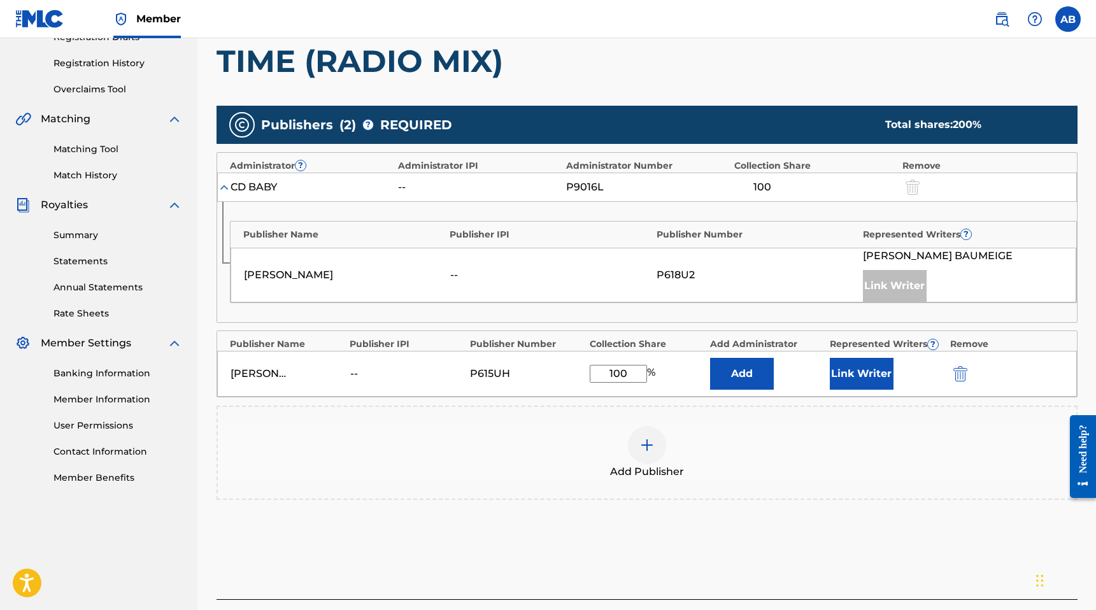
drag, startPoint x: 937, startPoint y: 53, endPoint x: 873, endPoint y: 134, distance: 102.9
click at [937, 53] on h1 "TIME (RADIO MIX)" at bounding box center [646, 61] width 861 height 38
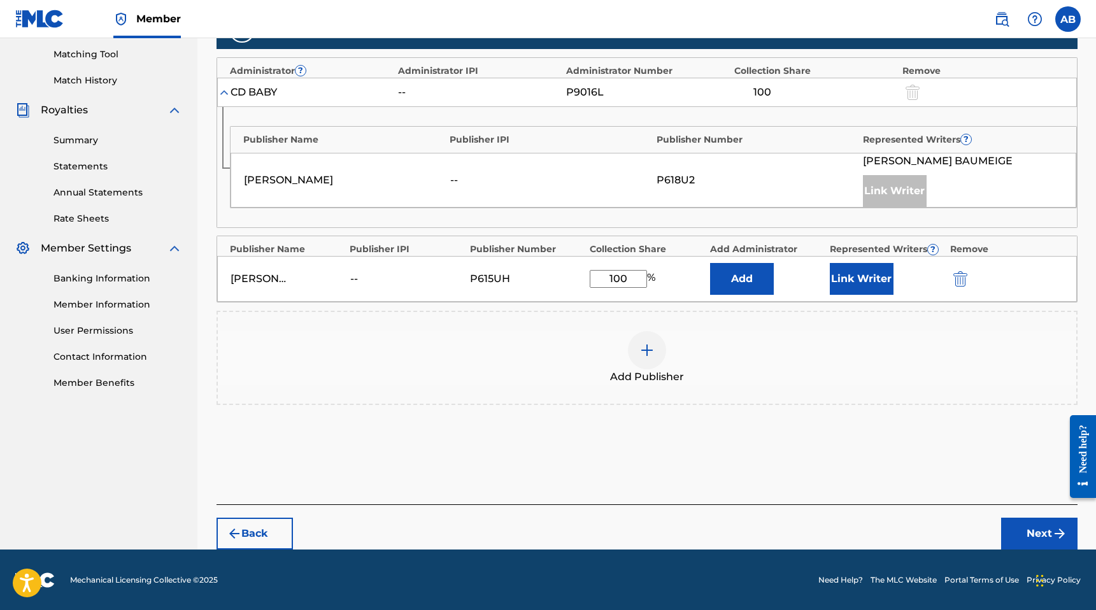
click at [1051, 542] on button "Next" at bounding box center [1039, 534] width 76 height 32
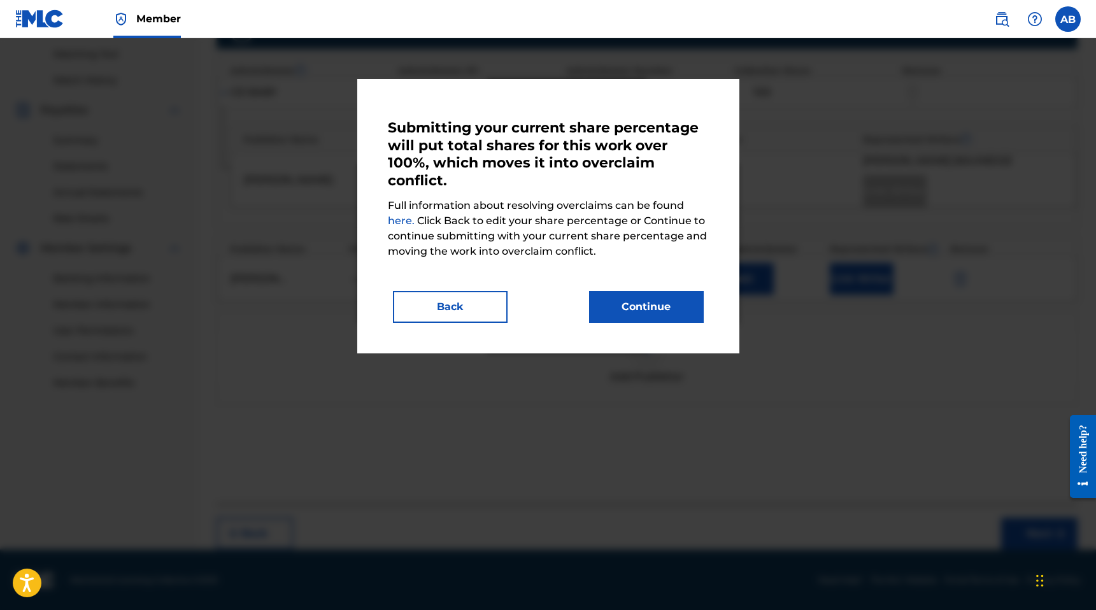
click at [405, 223] on link "here." at bounding box center [402, 221] width 29 height 12
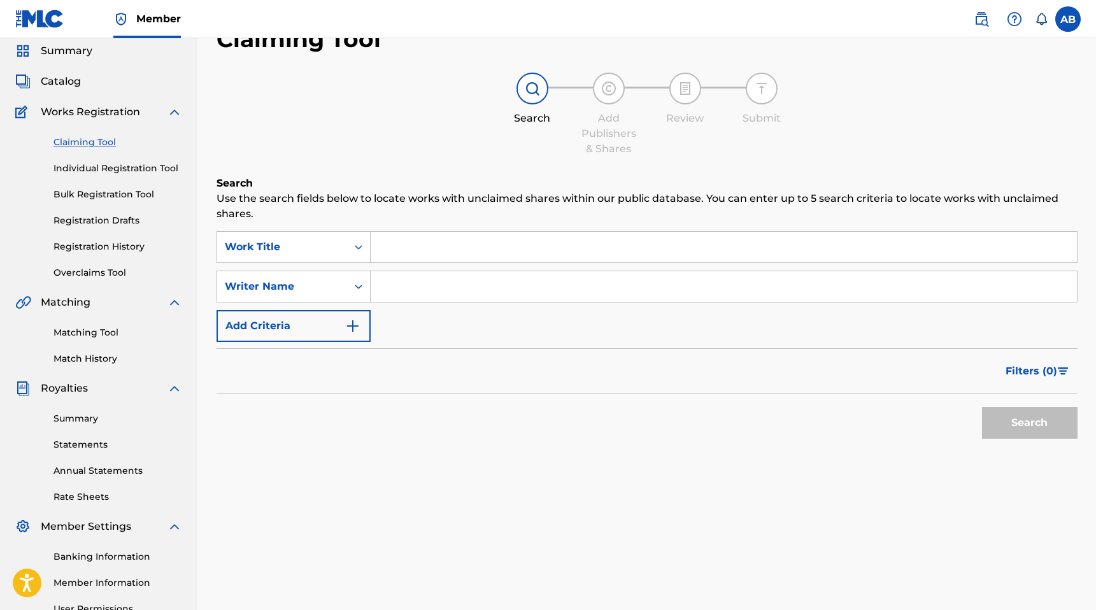
scroll to position [43, 0]
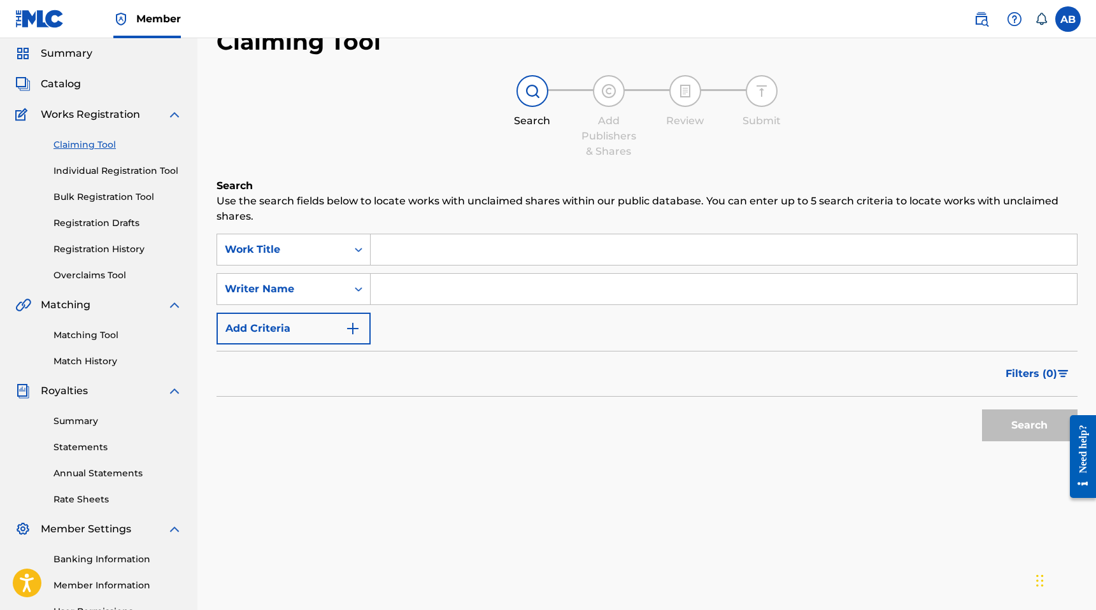
click at [462, 289] on input "Search Form" at bounding box center [724, 289] width 706 height 31
drag, startPoint x: 917, startPoint y: 404, endPoint x: 995, endPoint y: 415, distance: 78.5
click at [917, 404] on div "Search" at bounding box center [646, 422] width 861 height 51
click at [1026, 418] on button "Search" at bounding box center [1029, 425] width 95 height 32
click at [519, 286] on input "[PERSON_NAME]" at bounding box center [724, 289] width 706 height 31
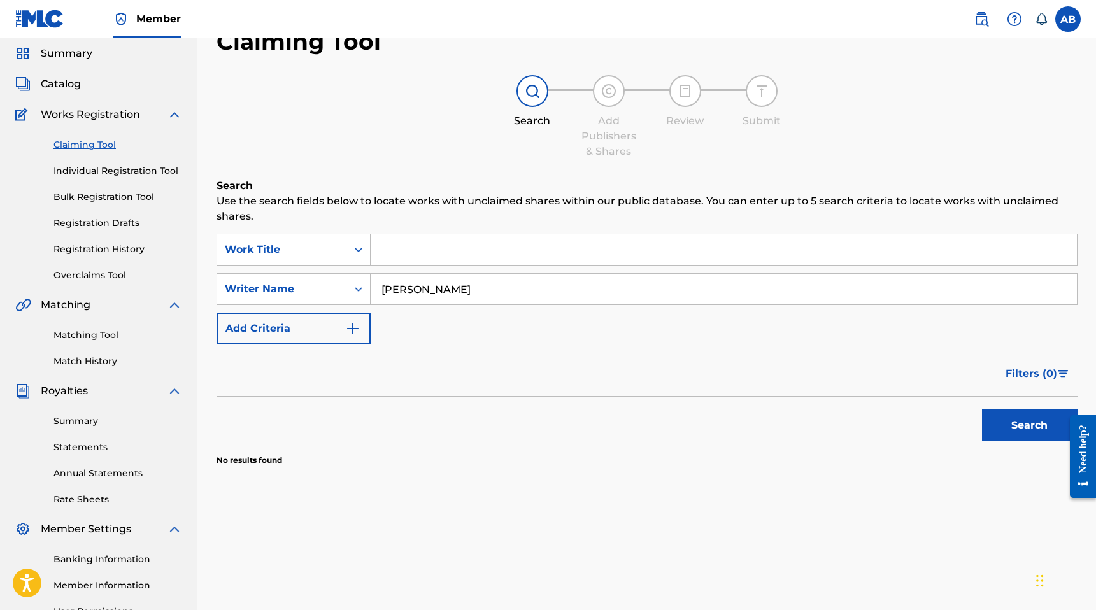
click at [539, 290] on input "[PERSON_NAME]" at bounding box center [724, 289] width 706 height 31
click at [1025, 437] on button "Search" at bounding box center [1029, 425] width 95 height 32
drag, startPoint x: 387, startPoint y: 289, endPoint x: 361, endPoint y: 288, distance: 26.1
click at [361, 288] on div "SearchWithCriteriaa1a22d5a-1286-4968-bc72-0e77567e5603 Writer Name [PERSON_NAME]" at bounding box center [646, 289] width 861 height 32
click at [445, 288] on input "[PERSON_NAME]" at bounding box center [724, 289] width 706 height 31
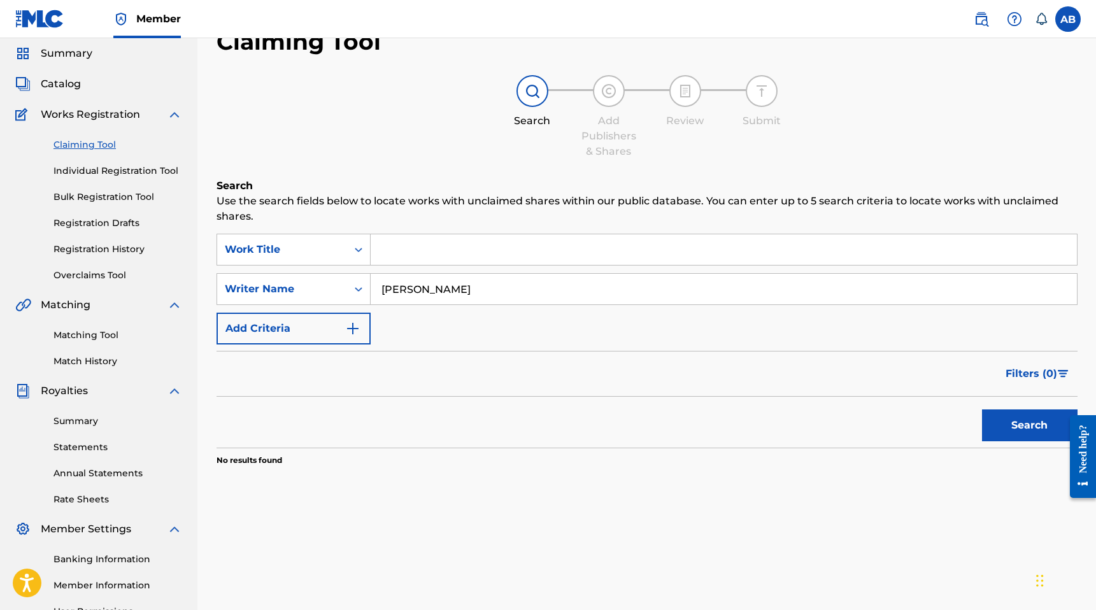
scroll to position [46, 0]
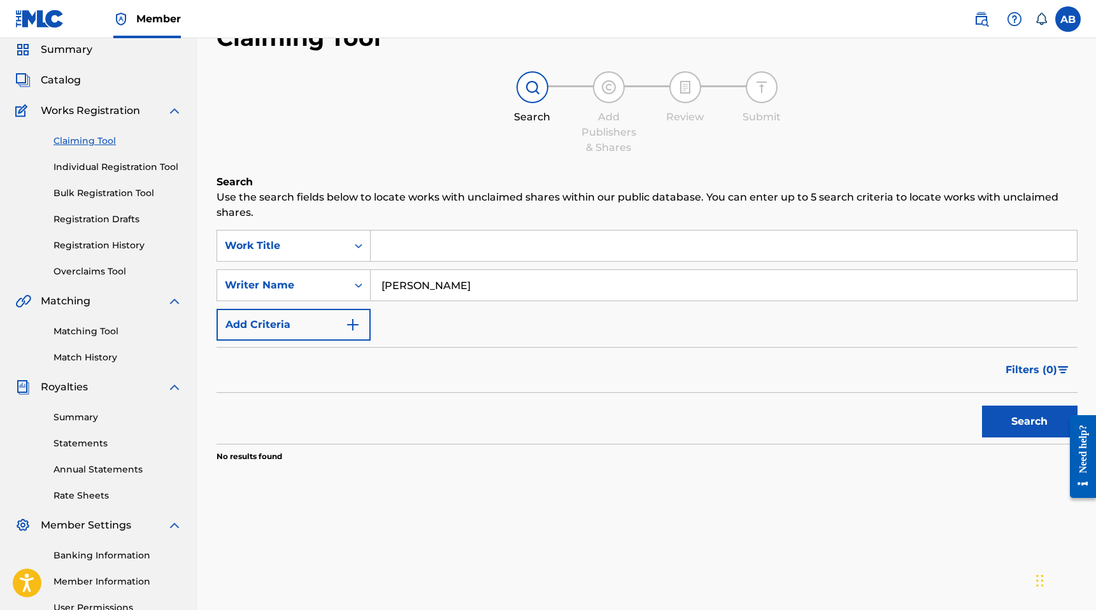
click at [472, 290] on input "[PERSON_NAME]" at bounding box center [724, 285] width 706 height 31
click at [1029, 420] on button "Search" at bounding box center [1029, 422] width 95 height 32
click at [505, 285] on input "[PERSON_NAME]" at bounding box center [724, 285] width 706 height 31
click at [493, 285] on input "[PERSON_NAME]" at bounding box center [724, 285] width 706 height 31
click at [492, 285] on input "[PERSON_NAME]" at bounding box center [724, 285] width 706 height 31
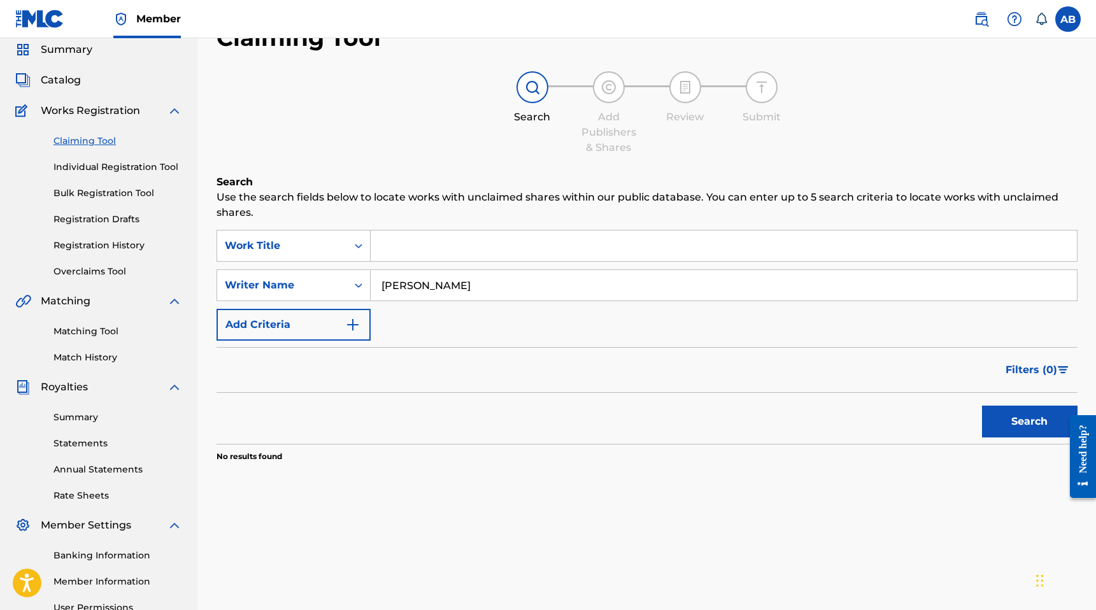
click at [747, 260] on div "Search Form" at bounding box center [724, 246] width 707 height 32
click at [488, 286] on input "[PERSON_NAME]" at bounding box center [724, 285] width 706 height 31
click at [982, 406] on button "Search" at bounding box center [1029, 422] width 95 height 32
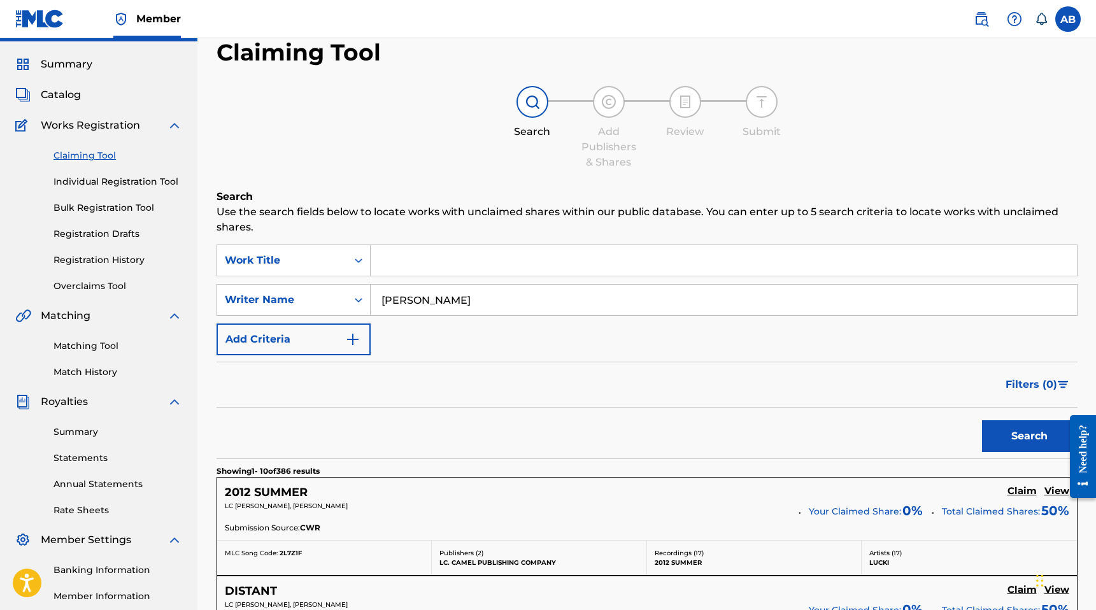
scroll to position [0, 0]
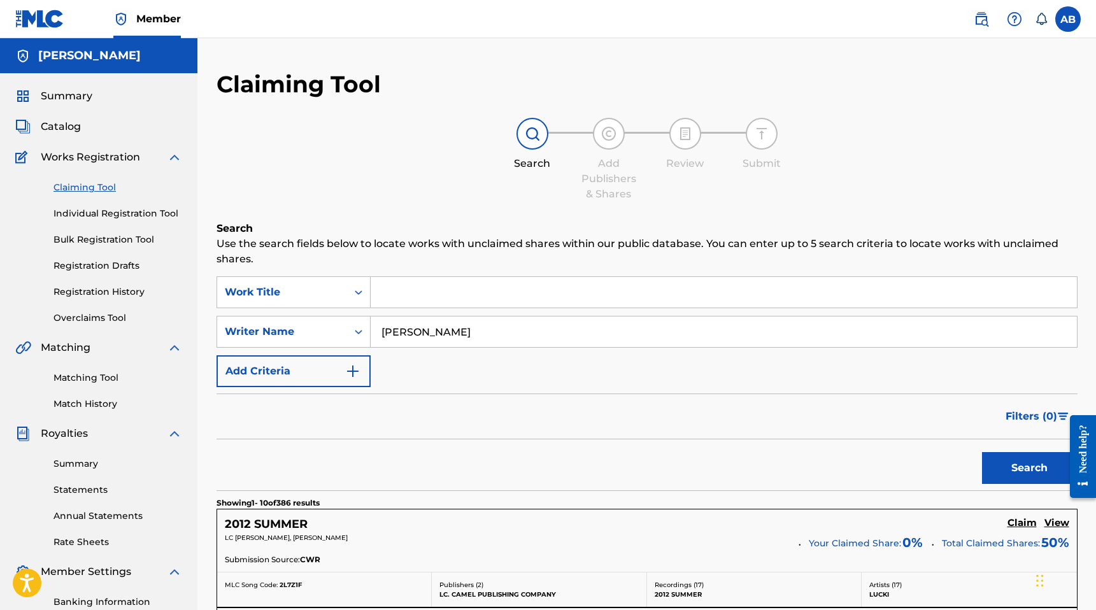
drag, startPoint x: 814, startPoint y: 387, endPoint x: 870, endPoint y: 400, distance: 58.1
click at [814, 388] on form "SearchWithCriteria48394e4a-e121-46ee-944d-1ced2123358f Work Title SearchWithCri…" at bounding box center [646, 383] width 861 height 214
click at [1012, 464] on button "Search" at bounding box center [1029, 468] width 95 height 32
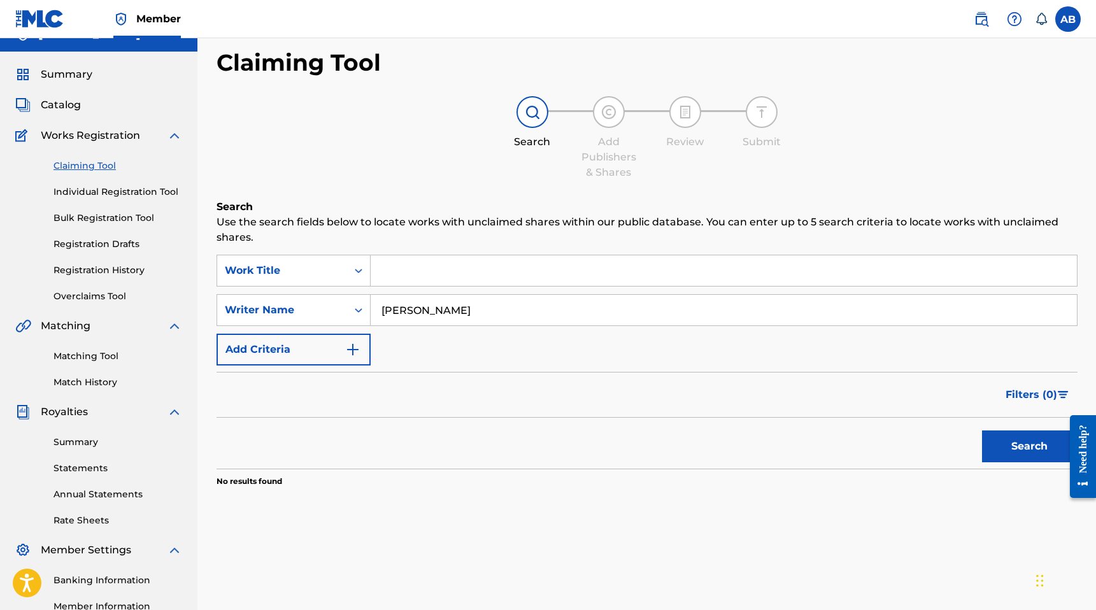
scroll to position [37, 0]
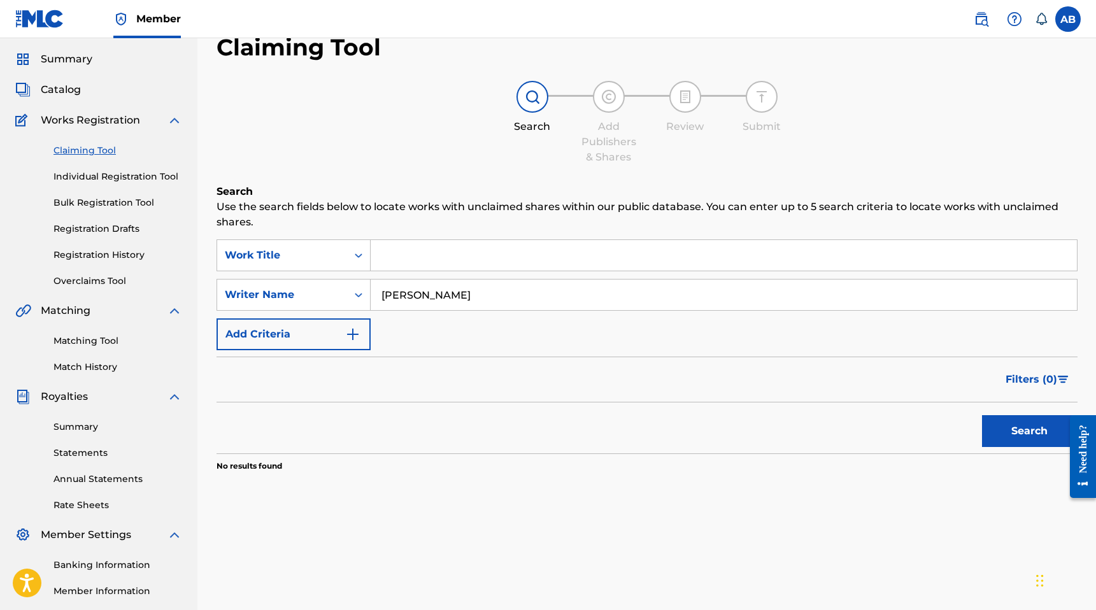
click at [491, 292] on input "[PERSON_NAME]" at bounding box center [724, 294] width 706 height 31
click at [490, 295] on input "[PERSON_NAME]" at bounding box center [724, 294] width 706 height 31
click at [982, 415] on button "Search" at bounding box center [1029, 431] width 95 height 32
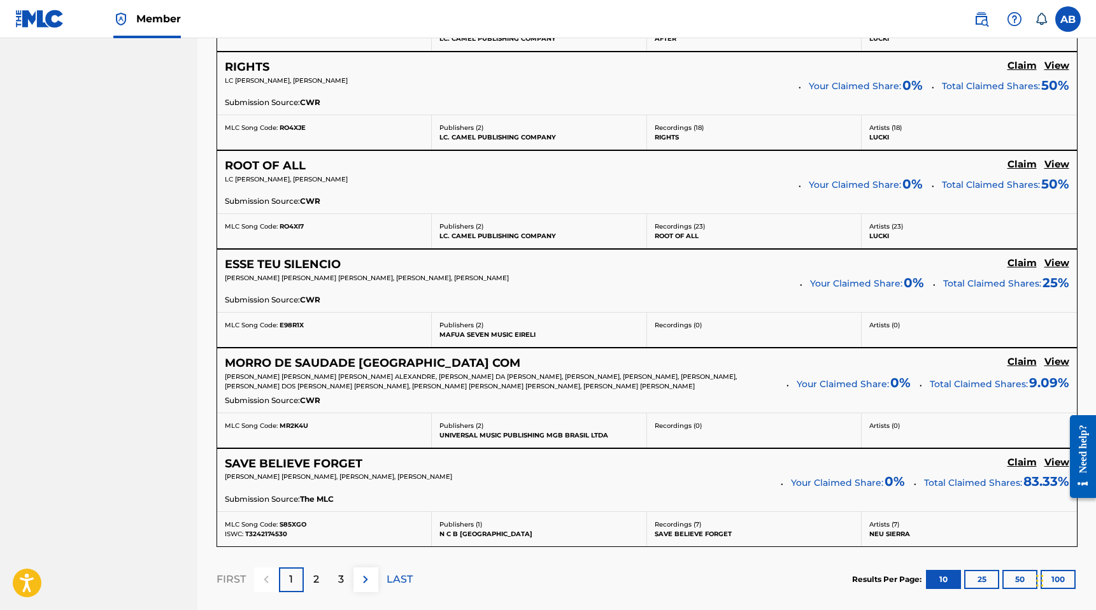
scroll to position [1087, 0]
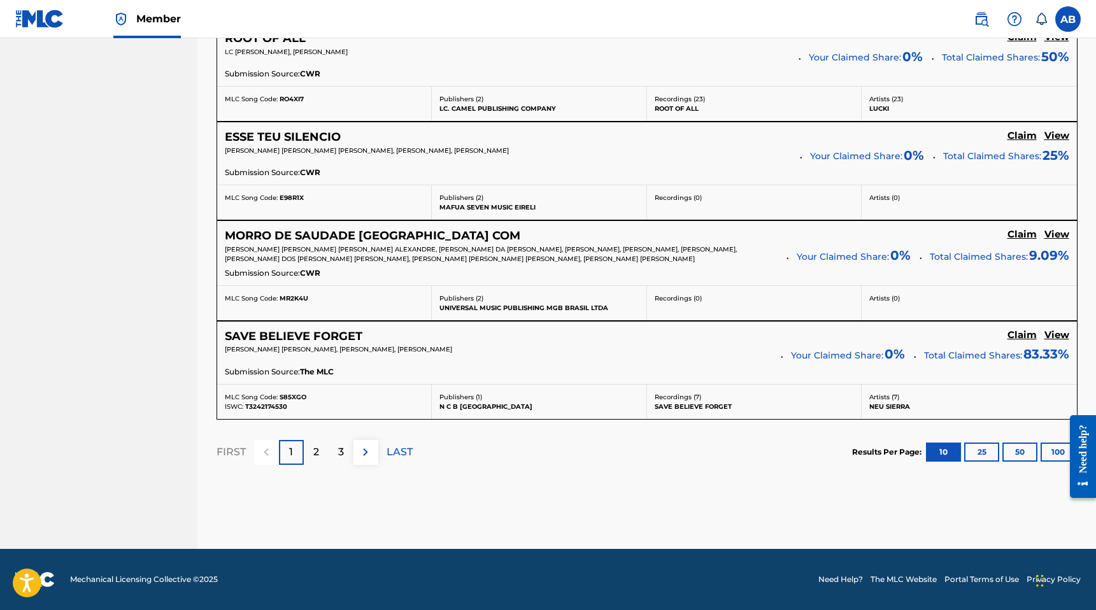
click at [990, 453] on button "25" at bounding box center [981, 451] width 35 height 19
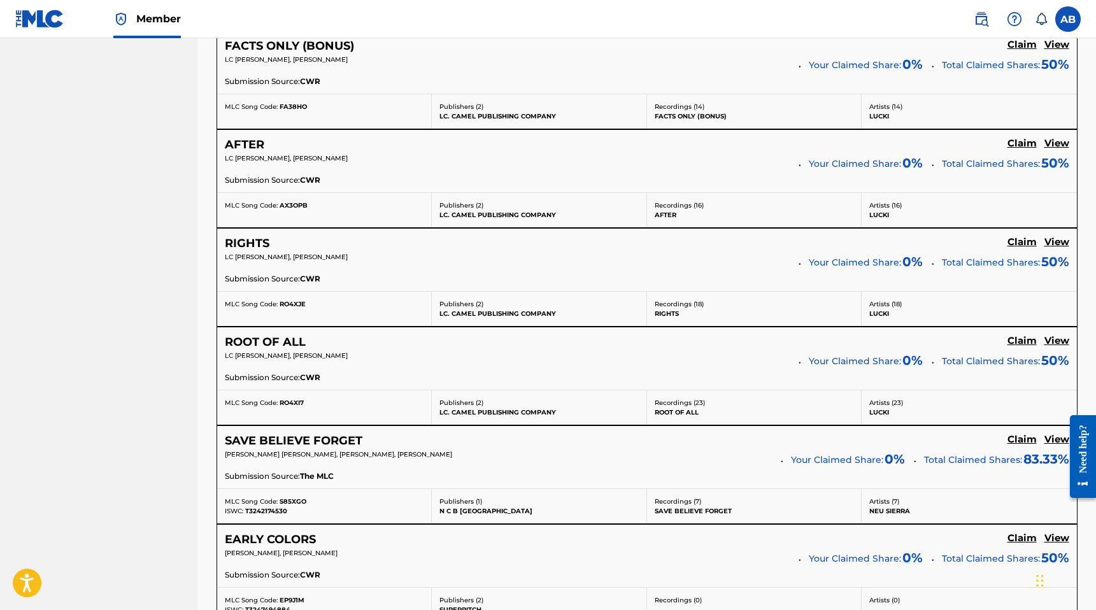
scroll to position [0, 0]
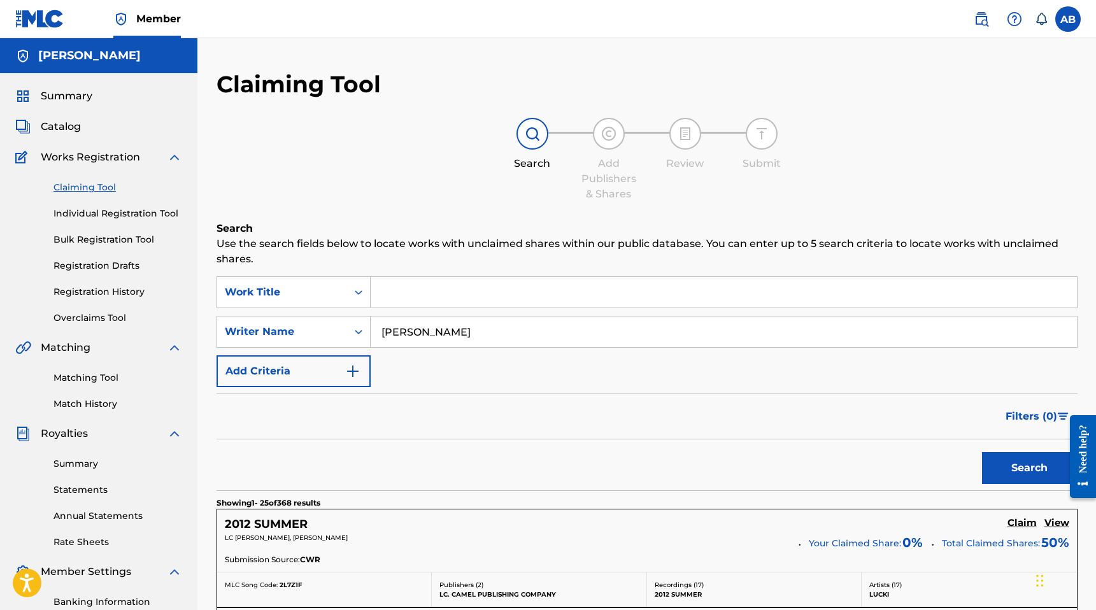
click at [530, 323] on input "[PERSON_NAME]" at bounding box center [724, 331] width 706 height 31
type input "[PERSON_NAME]"
drag, startPoint x: 1012, startPoint y: 465, endPoint x: 980, endPoint y: 458, distance: 33.2
click at [1012, 465] on button "Search" at bounding box center [1029, 468] width 95 height 32
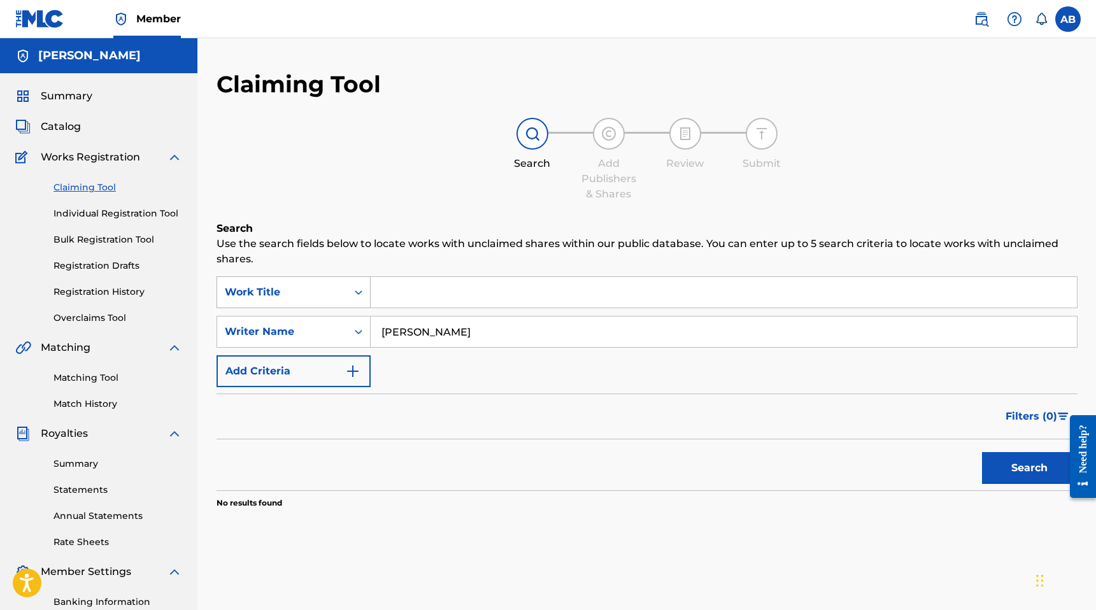
click at [355, 293] on icon "Search Form" at bounding box center [358, 292] width 13 height 13
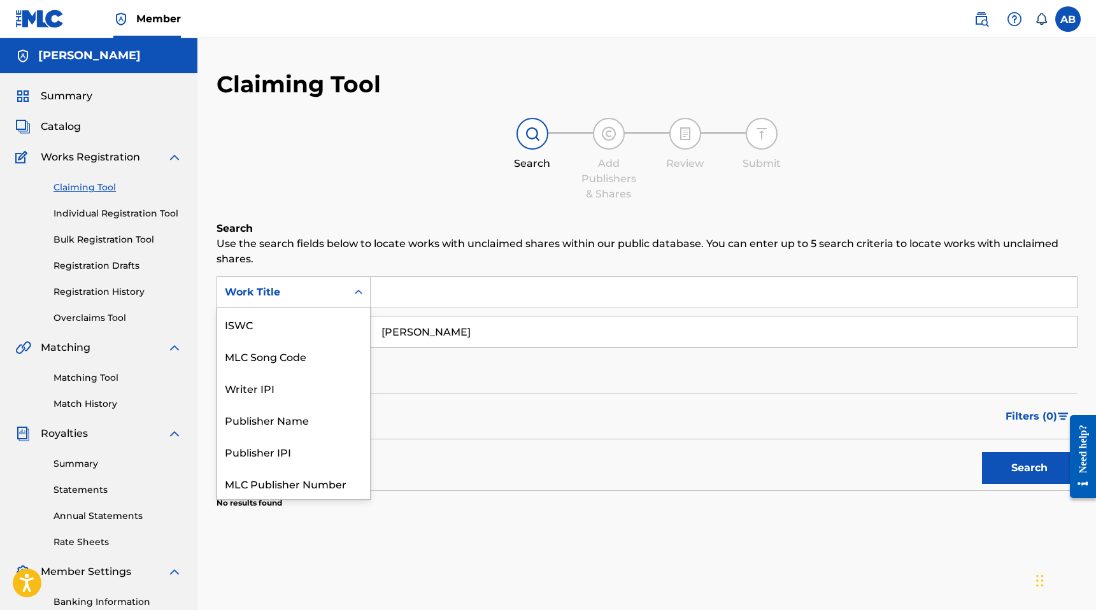
scroll to position [32, 0]
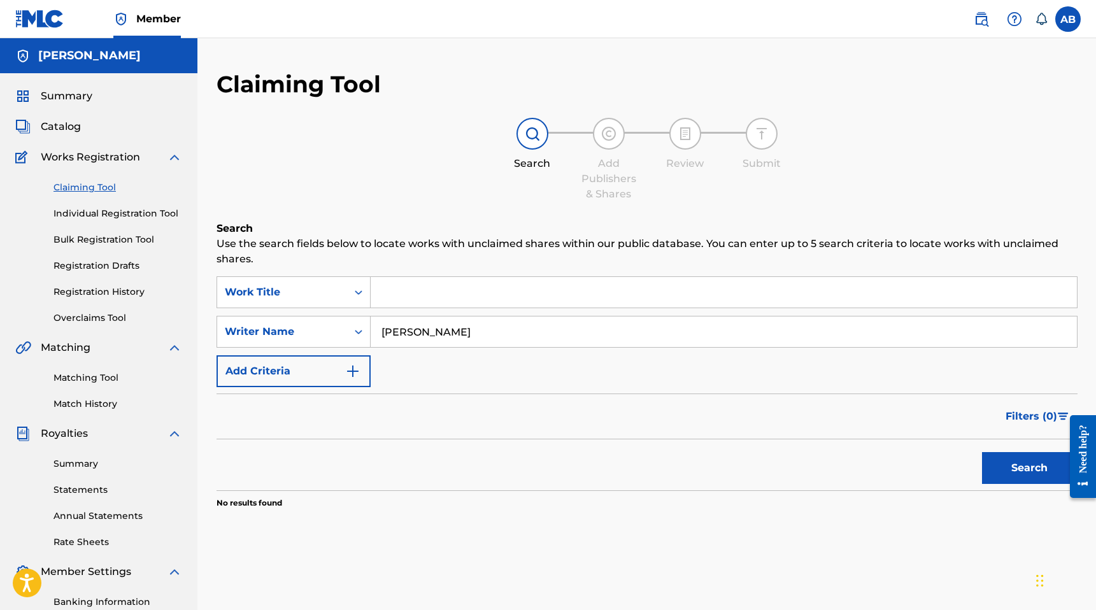
click at [359, 293] on icon "Search Form" at bounding box center [358, 292] width 13 height 13
click at [444, 395] on div "Filters ( 0 )" at bounding box center [646, 416] width 861 height 46
click at [433, 292] on input "Search Form" at bounding box center [724, 292] width 706 height 31
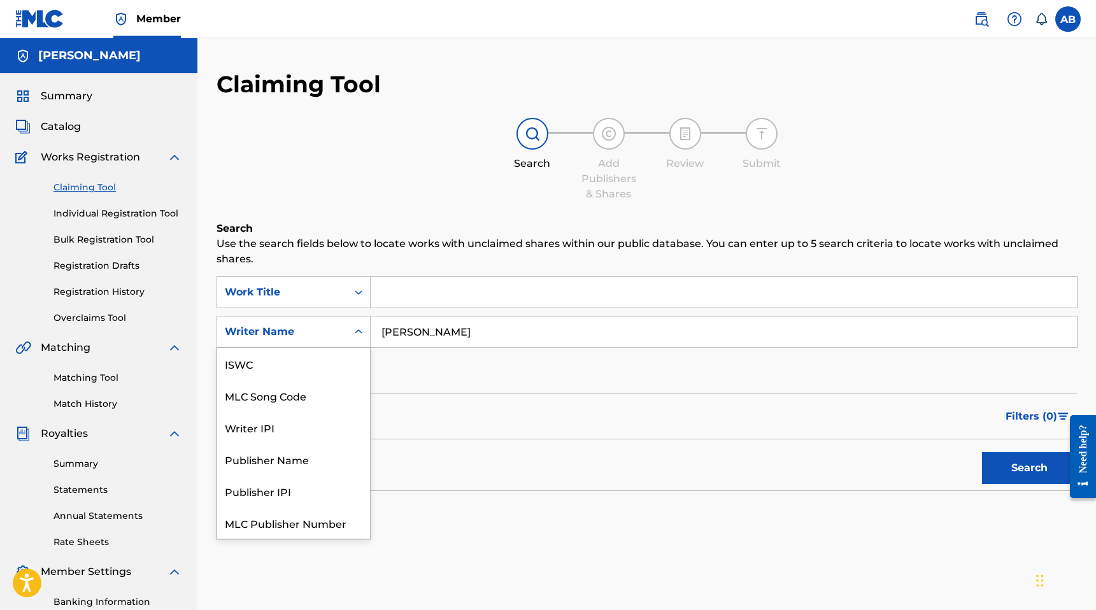
click at [352, 334] on icon "Search Form" at bounding box center [358, 331] width 13 height 13
click at [360, 360] on div "MLC Song Code" at bounding box center [293, 364] width 153 height 32
click at [362, 337] on icon "Search Form" at bounding box center [358, 331] width 13 height 13
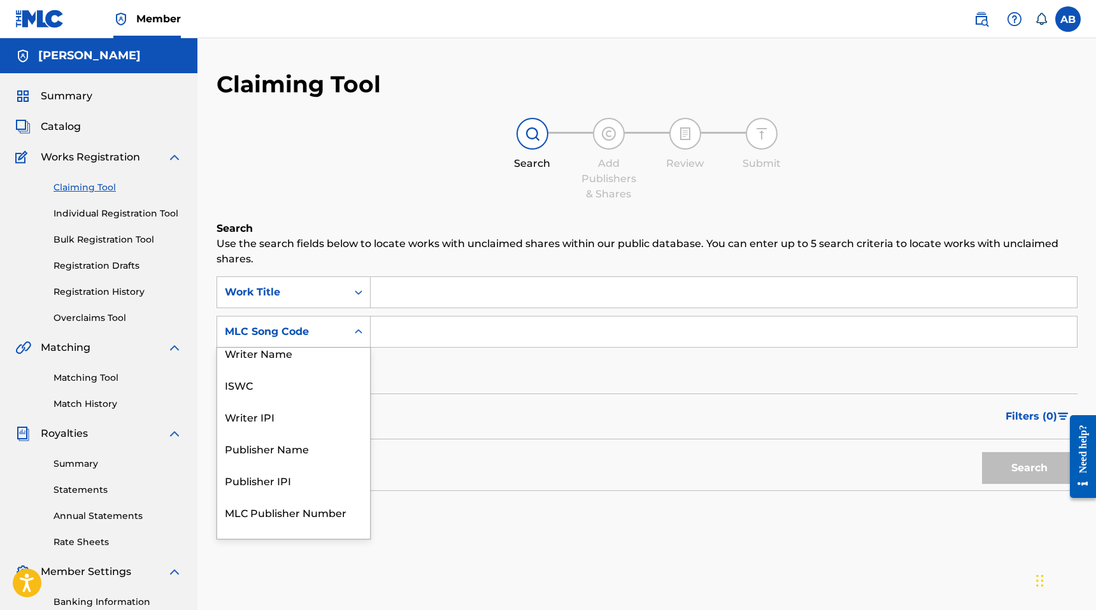
scroll to position [0, 0]
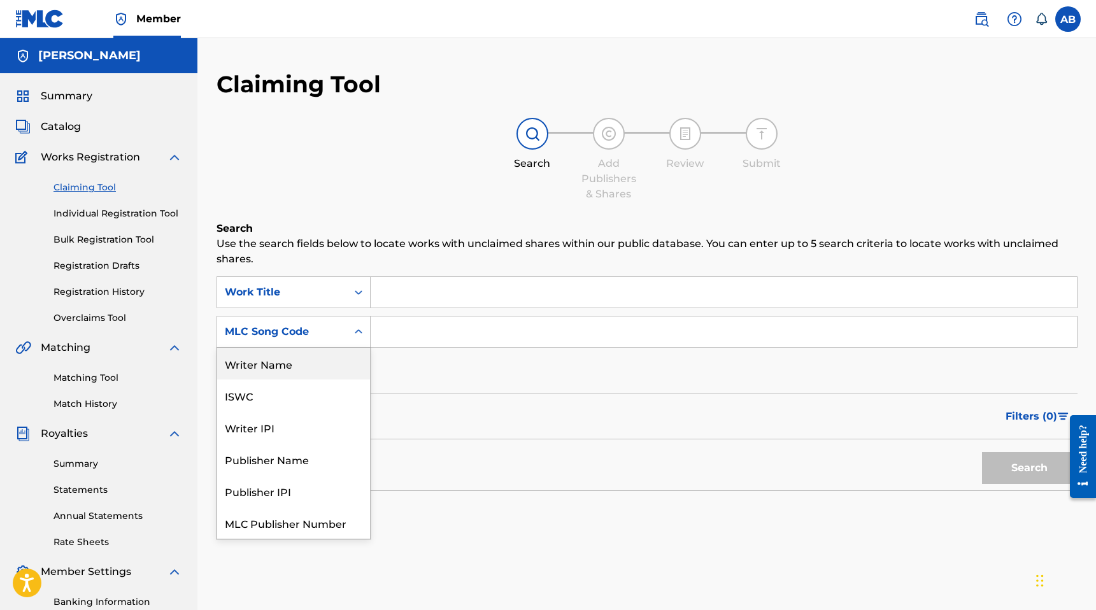
click at [307, 359] on div "Writer Name" at bounding box center [293, 364] width 153 height 32
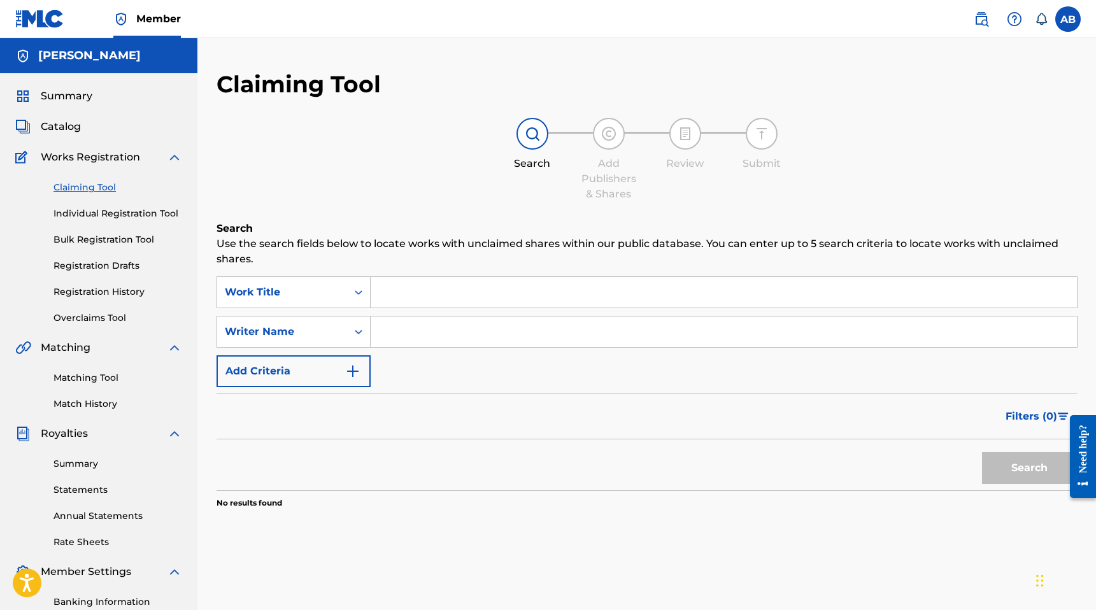
click at [415, 334] on input "Search Form" at bounding box center [724, 331] width 706 height 31
drag, startPoint x: 1035, startPoint y: 462, endPoint x: 1014, endPoint y: 453, distance: 23.4
click at [1033, 461] on button "Search" at bounding box center [1029, 468] width 95 height 32
click at [472, 334] on input "am22" at bounding box center [724, 331] width 706 height 31
drag, startPoint x: 472, startPoint y: 335, endPoint x: 362, endPoint y: 334, distance: 110.8
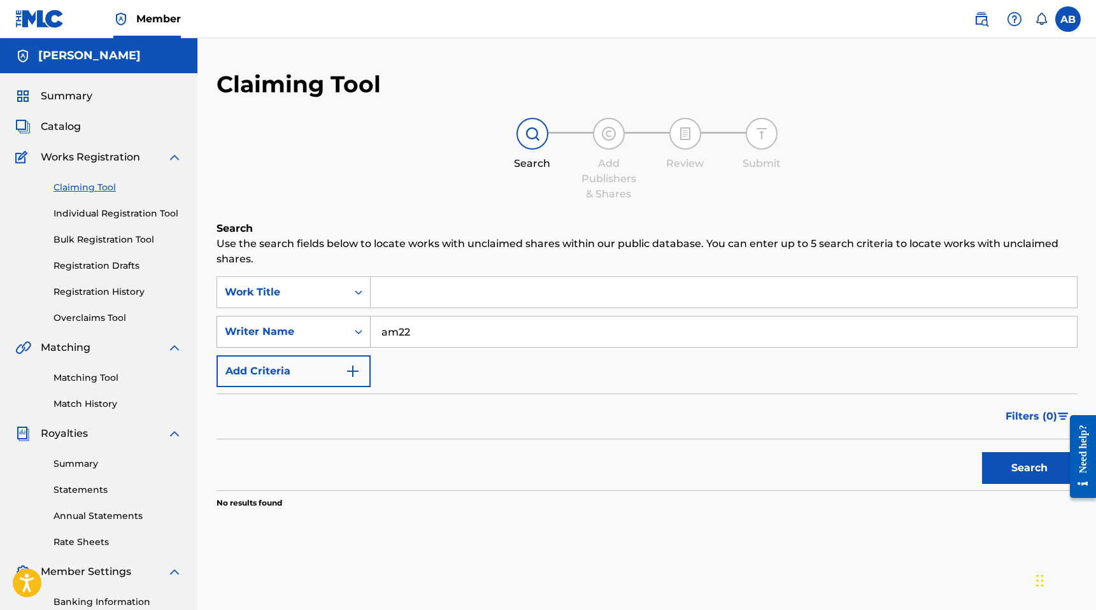
click at [362, 334] on div "SearchWithCriteria047664bc-d491-499b-9a0c-aa9e66dba99b Writer Name am22" at bounding box center [646, 332] width 861 height 32
drag, startPoint x: 1028, startPoint y: 468, endPoint x: 841, endPoint y: 407, distance: 196.1
click at [1028, 468] on button "Search" at bounding box center [1029, 468] width 95 height 32
click at [502, 330] on input "[PERSON_NAME]" at bounding box center [724, 331] width 706 height 31
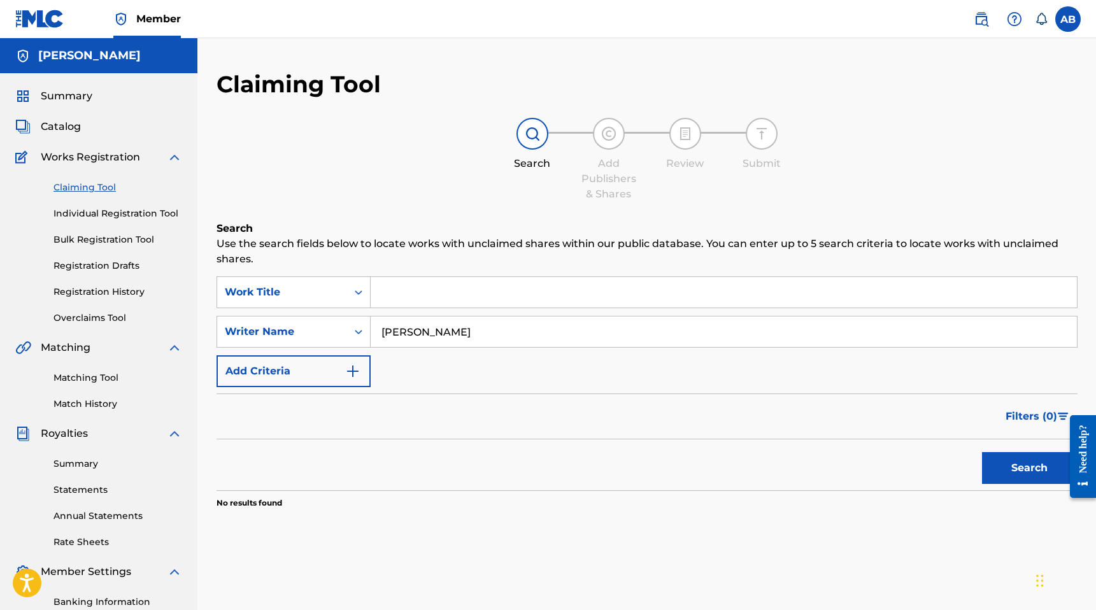
type input "[PERSON_NAME]"
click at [982, 452] on button "Search" at bounding box center [1029, 468] width 95 height 32
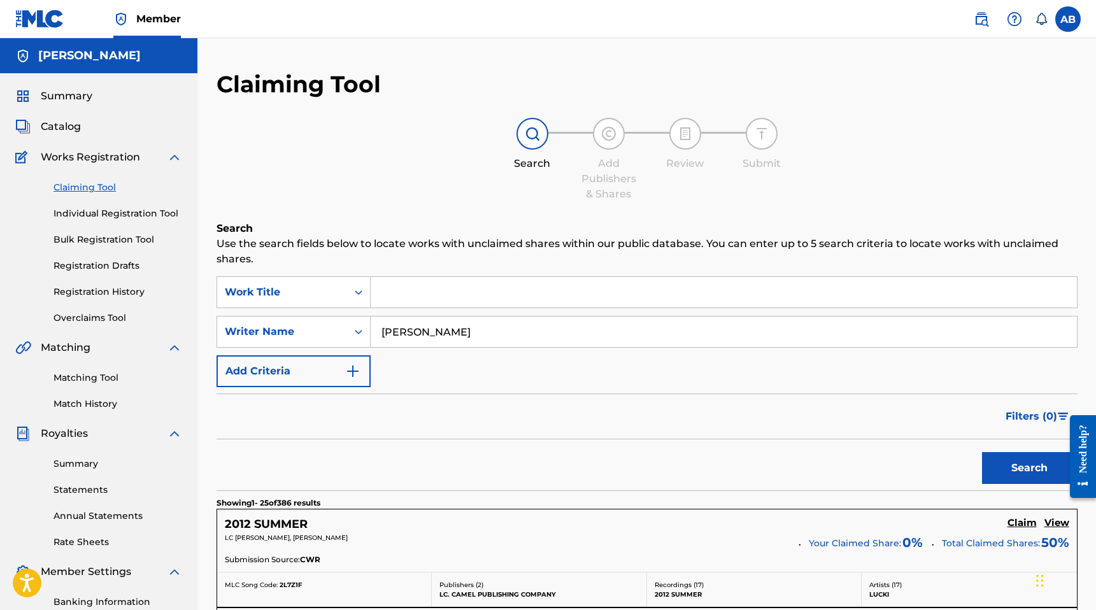
click at [479, 295] on input "Search Form" at bounding box center [724, 292] width 706 height 31
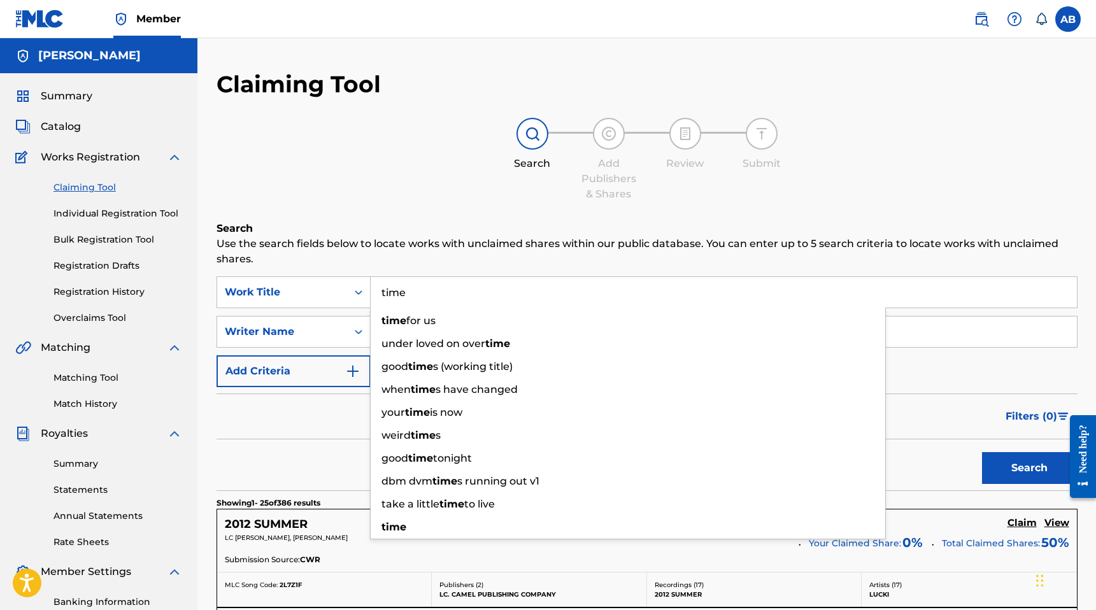
type input "time"
click at [982, 452] on button "Search" at bounding box center [1029, 468] width 95 height 32
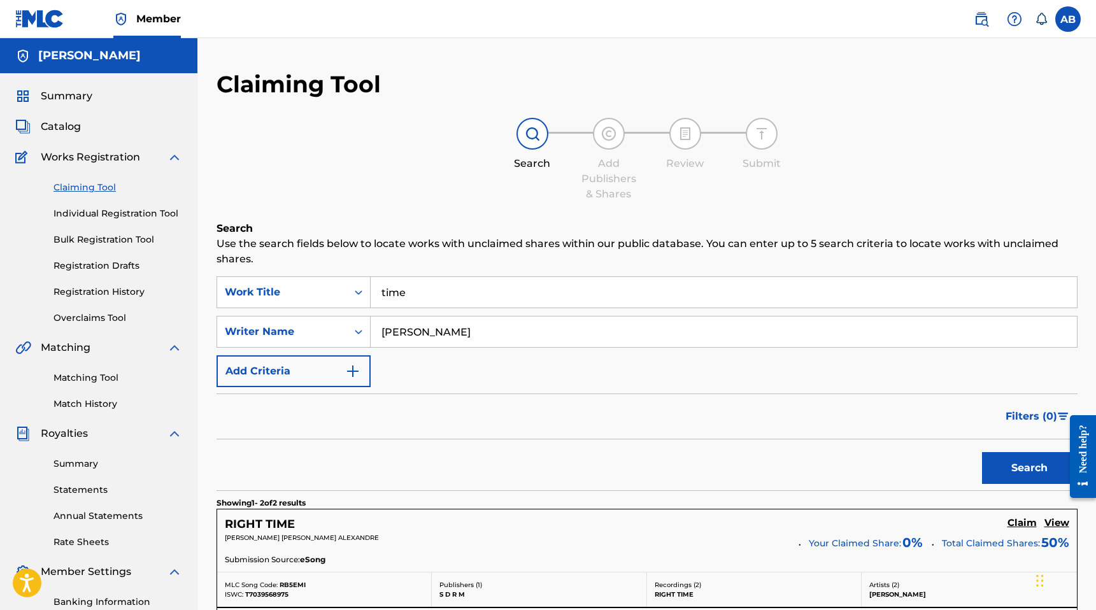
click at [102, 187] on link "Claiming Tool" at bounding box center [117, 187] width 129 height 13
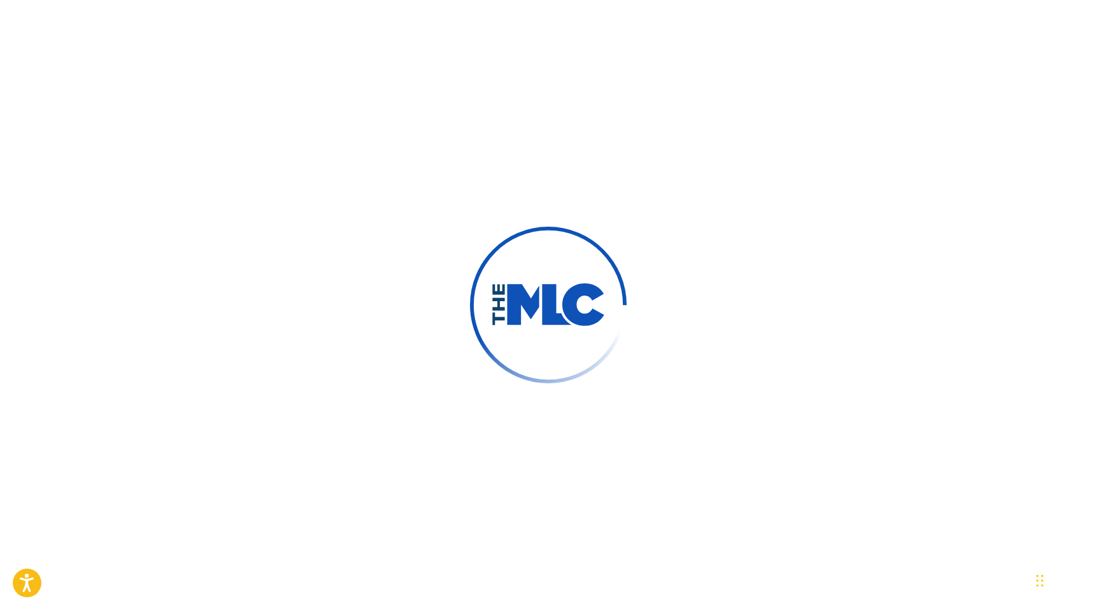
click at [398, 145] on div at bounding box center [548, 305] width 1096 height 610
